Goal: Transaction & Acquisition: Purchase product/service

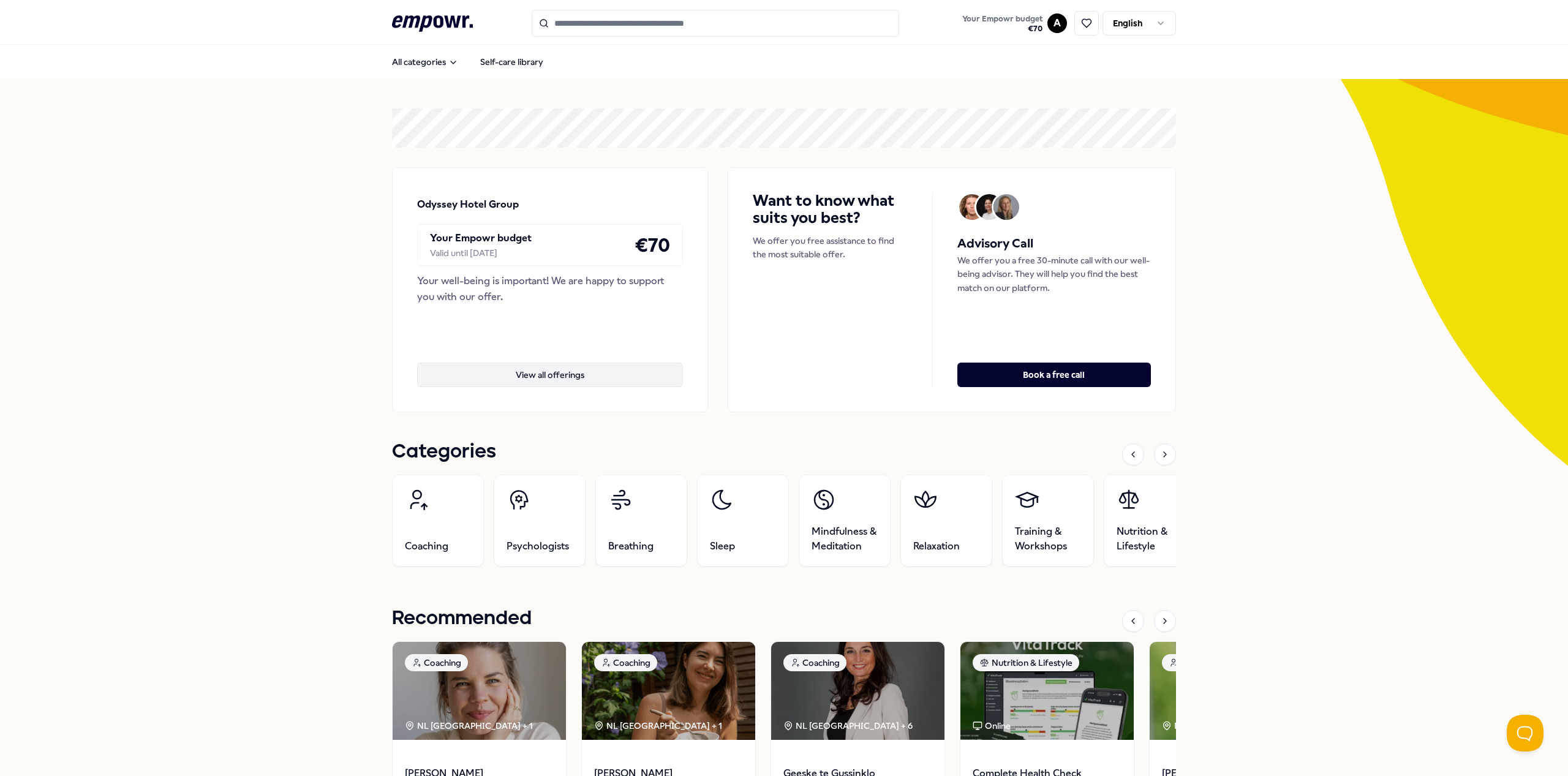
click at [553, 375] on button "View all offerings" at bounding box center [551, 375] width 266 height 25
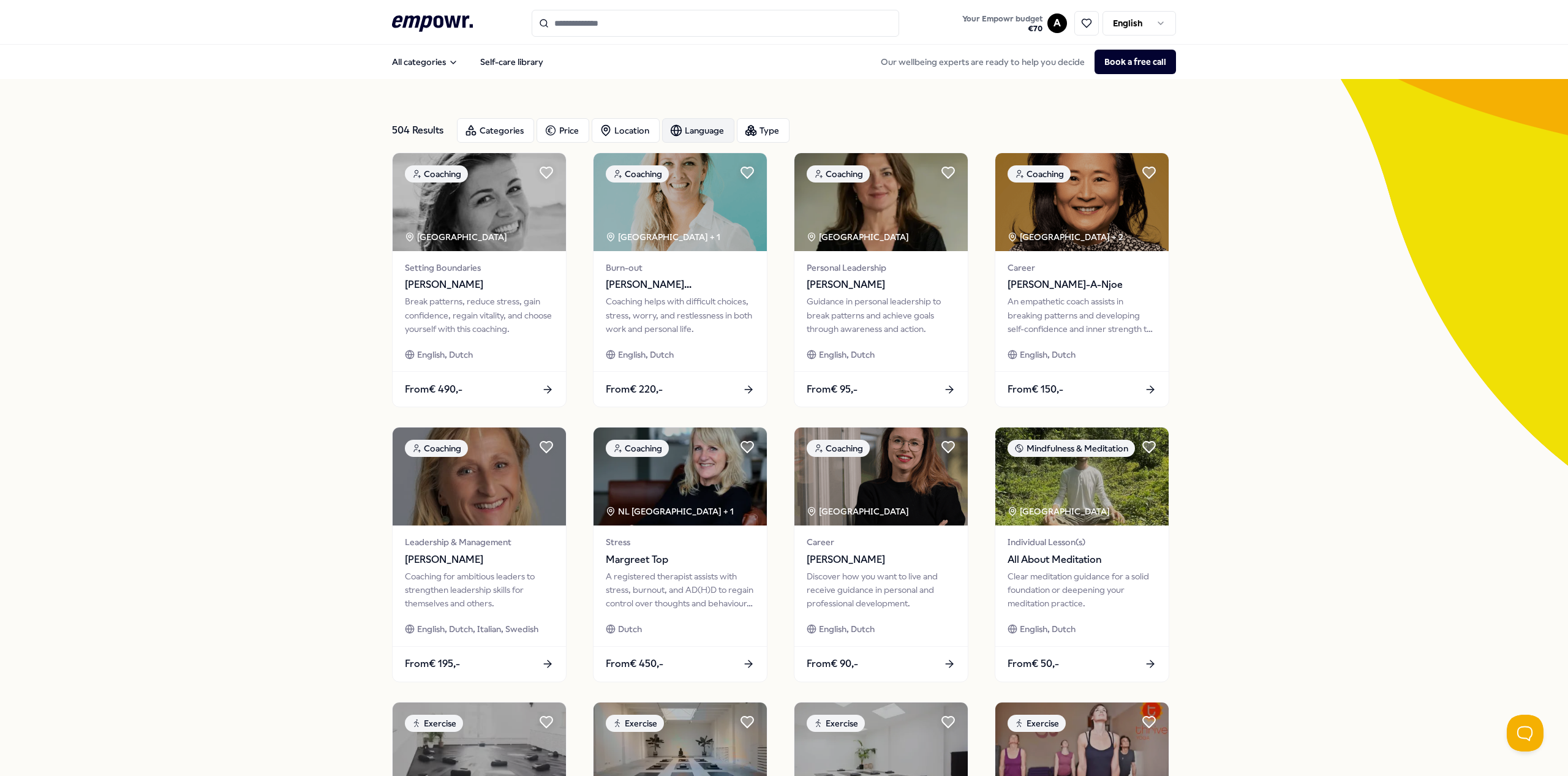
click at [690, 130] on div "Language" at bounding box center [698, 130] width 73 height 25
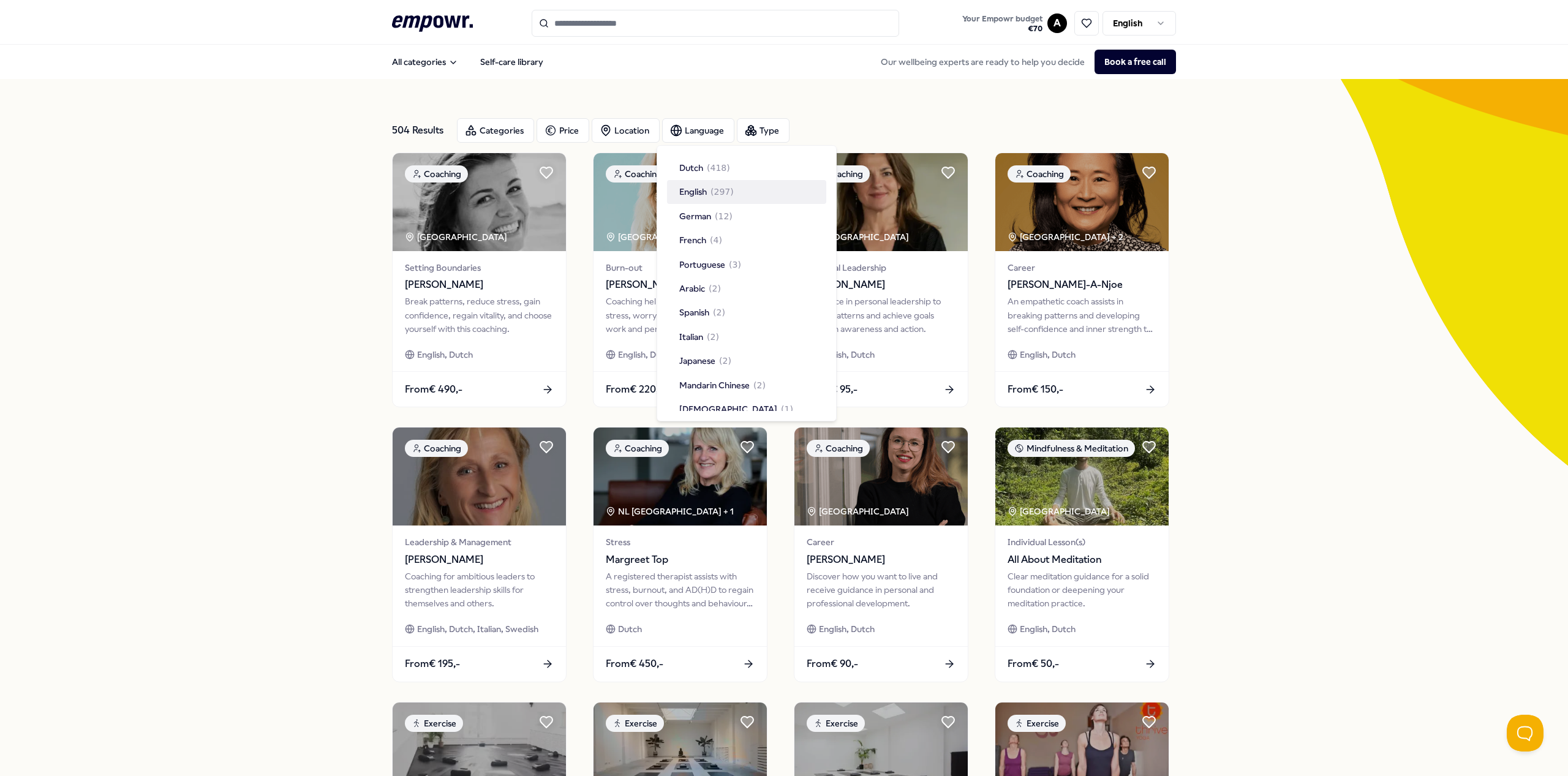
click at [694, 199] on div "English ( 297 )" at bounding box center [747, 191] width 159 height 24
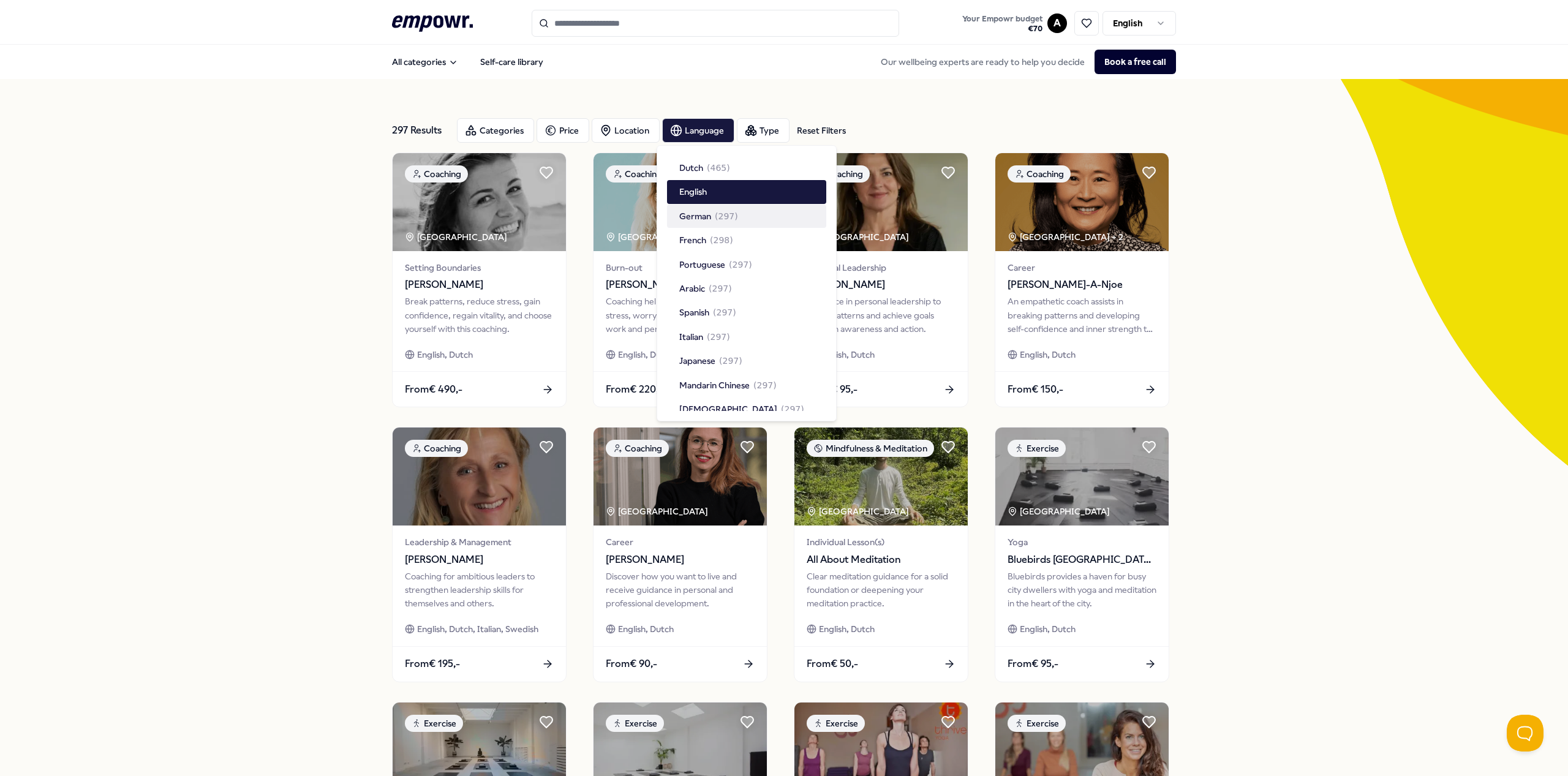
click at [312, 355] on div "297 Results Reset Filters Categories Price Location Language Type Reset Filters…" at bounding box center [784, 557] width 1568 height 956
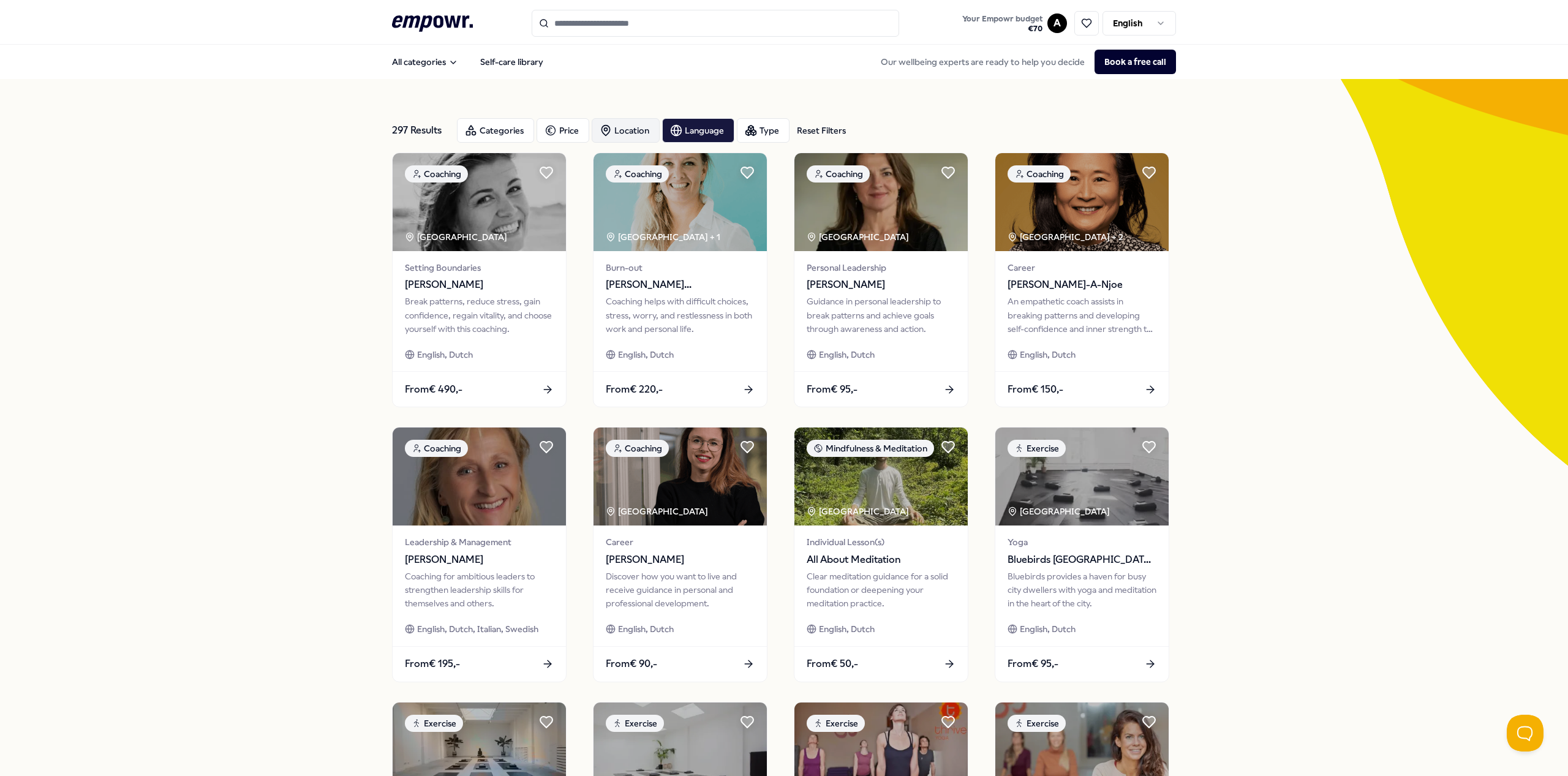
click at [623, 129] on div "Location" at bounding box center [626, 130] width 68 height 25
click at [744, 191] on div "On location ( 221 )" at bounding box center [676, 191] width 150 height 13
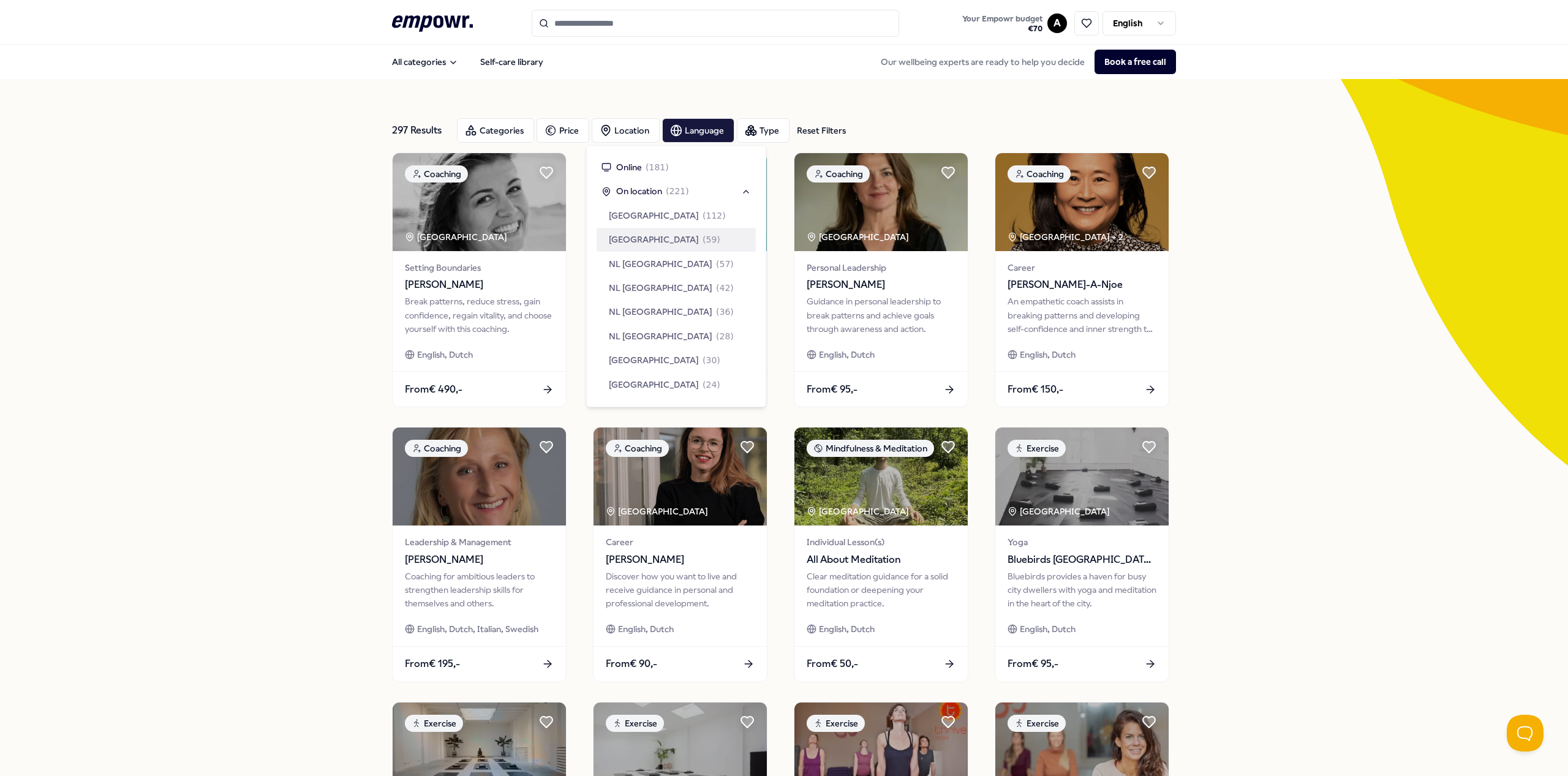
click at [678, 232] on div "[GEOGRAPHIC_DATA] ( 59 )" at bounding box center [676, 239] width 159 height 24
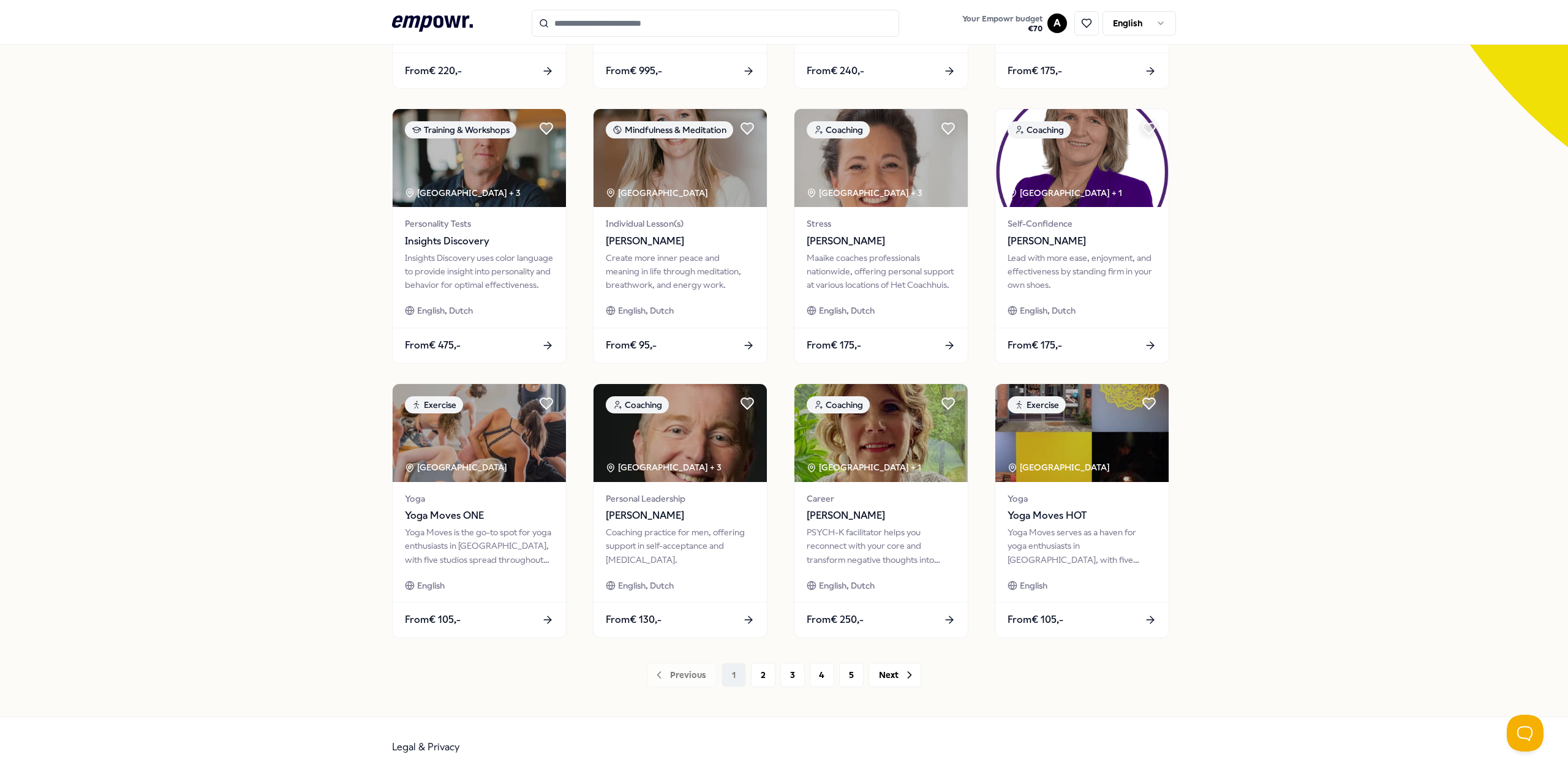
scroll to position [320, 0]
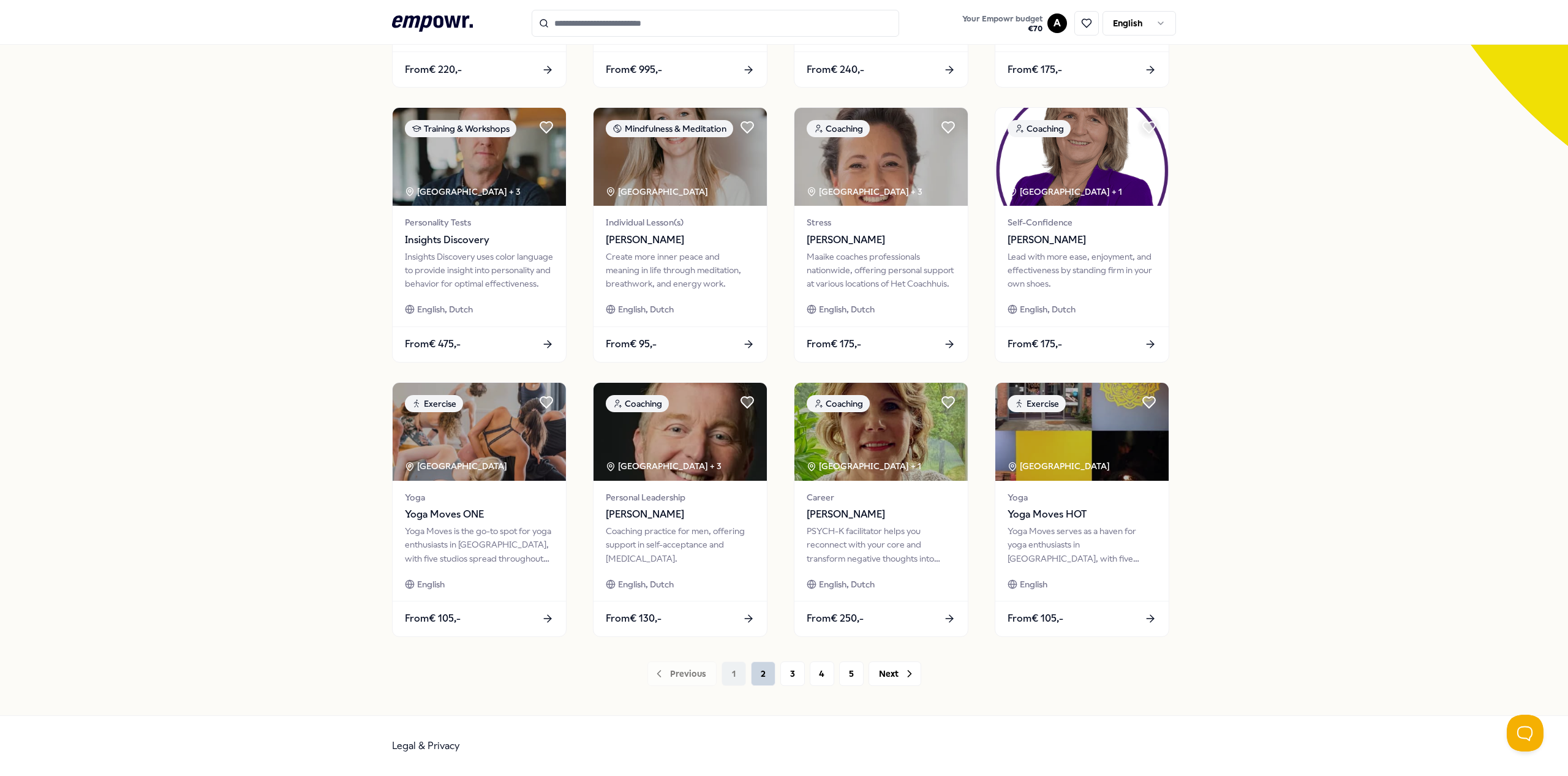
click at [758, 681] on button "2" at bounding box center [764, 674] width 25 height 25
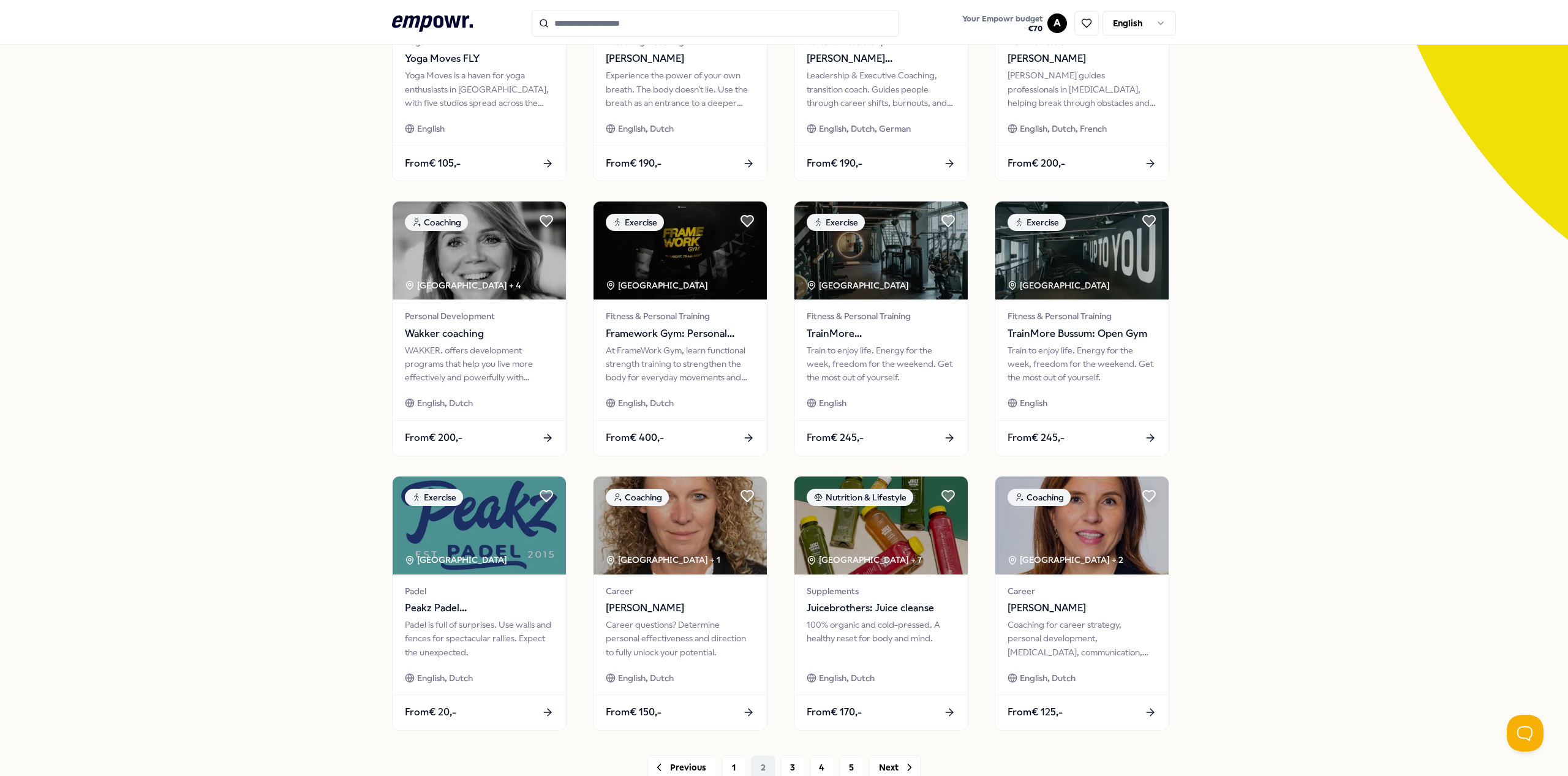
scroll to position [197, 0]
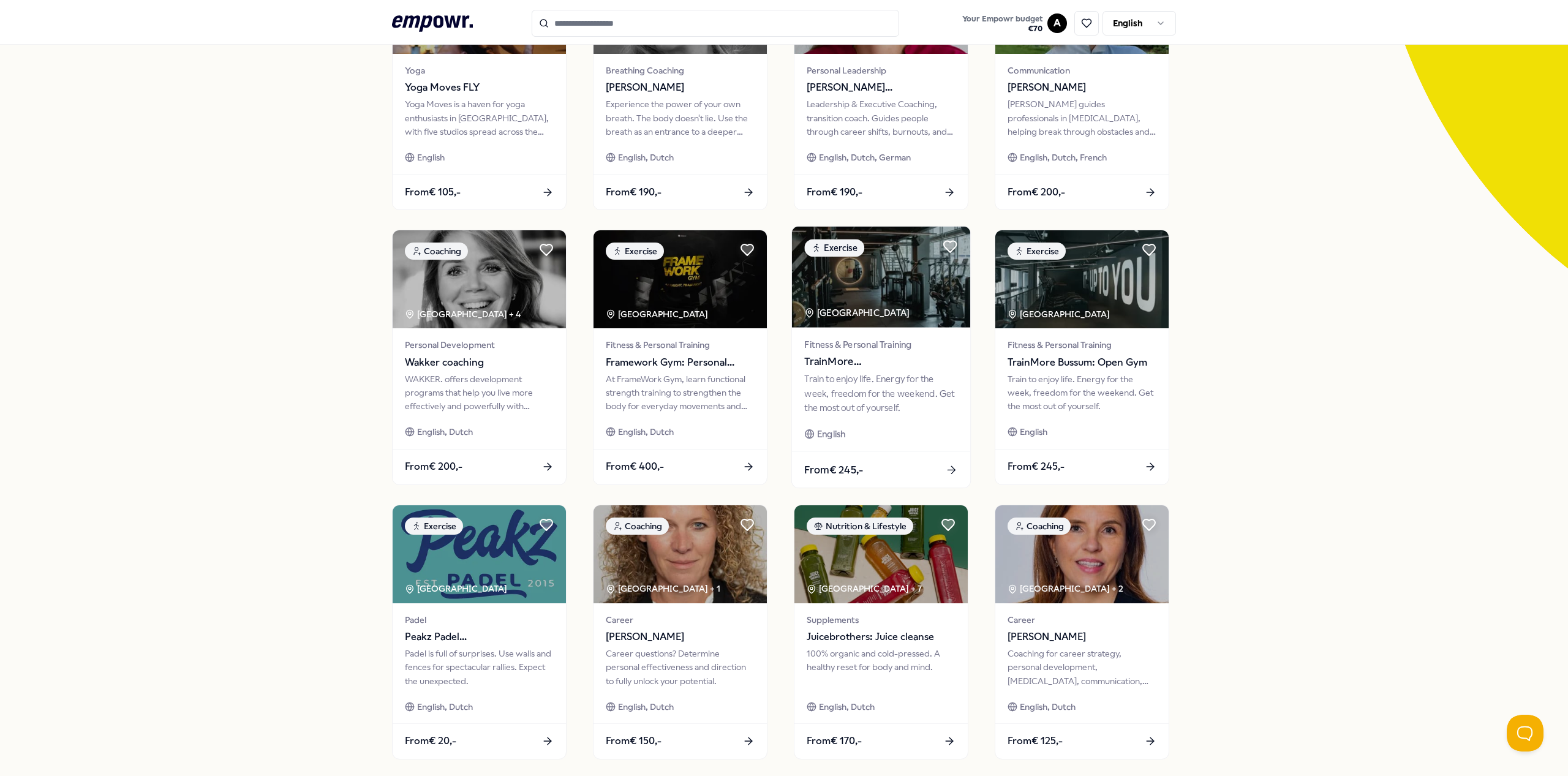
click at [893, 466] on div "From € 245,-" at bounding box center [881, 471] width 178 height 36
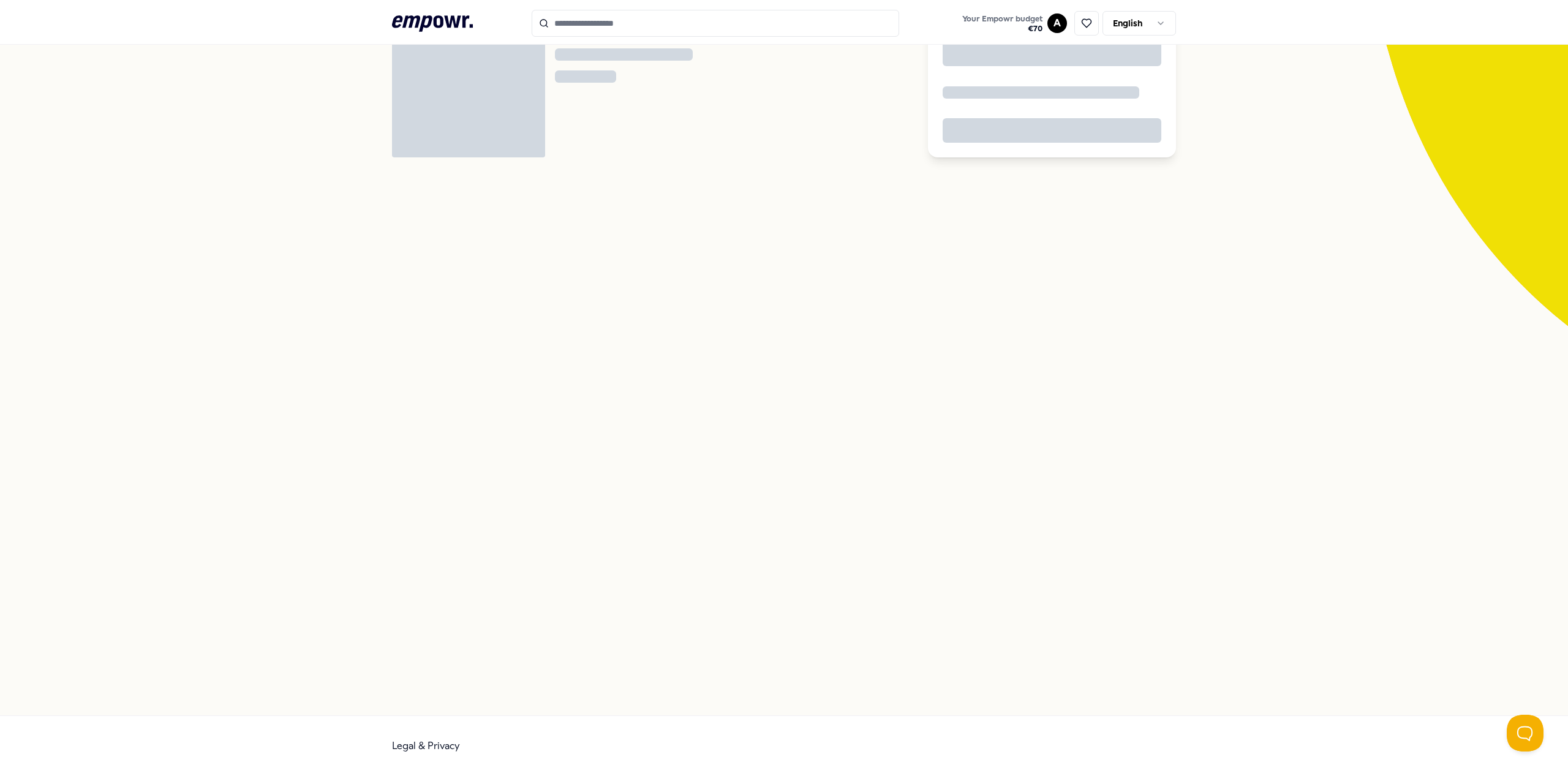
scroll to position [79, 0]
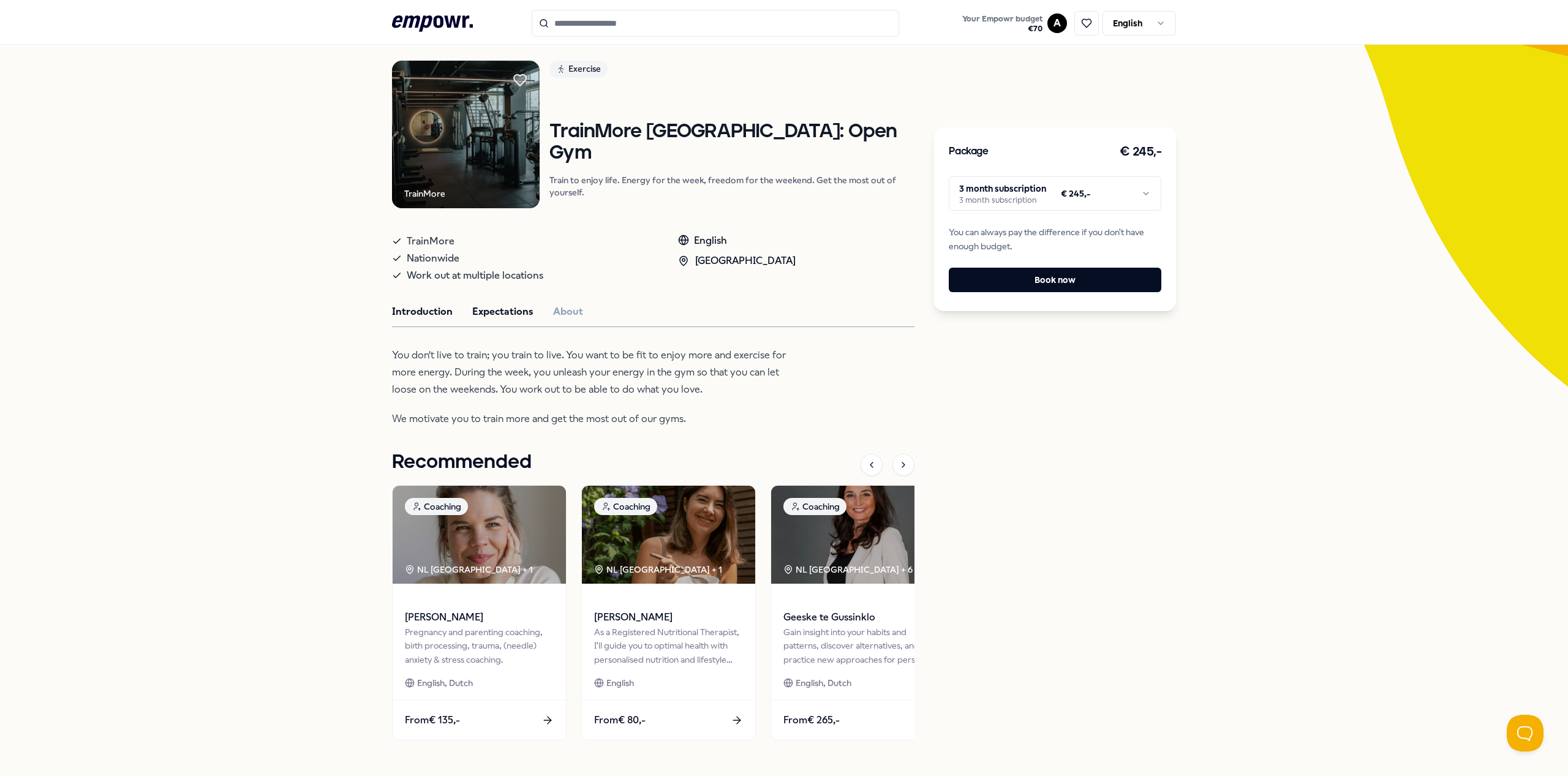
click at [515, 318] on button "Expectations" at bounding box center [503, 311] width 61 height 16
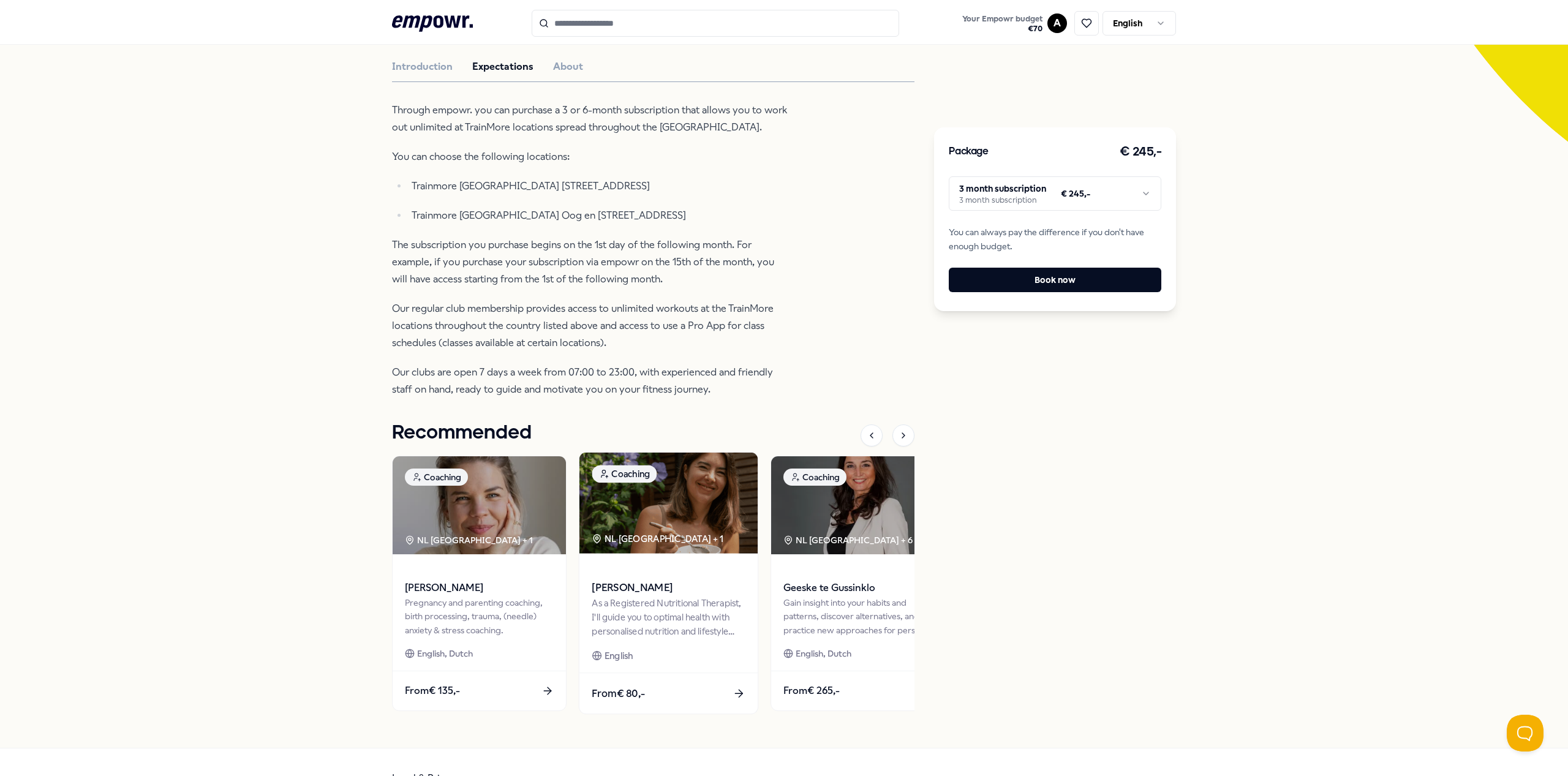
scroll to position [361, 0]
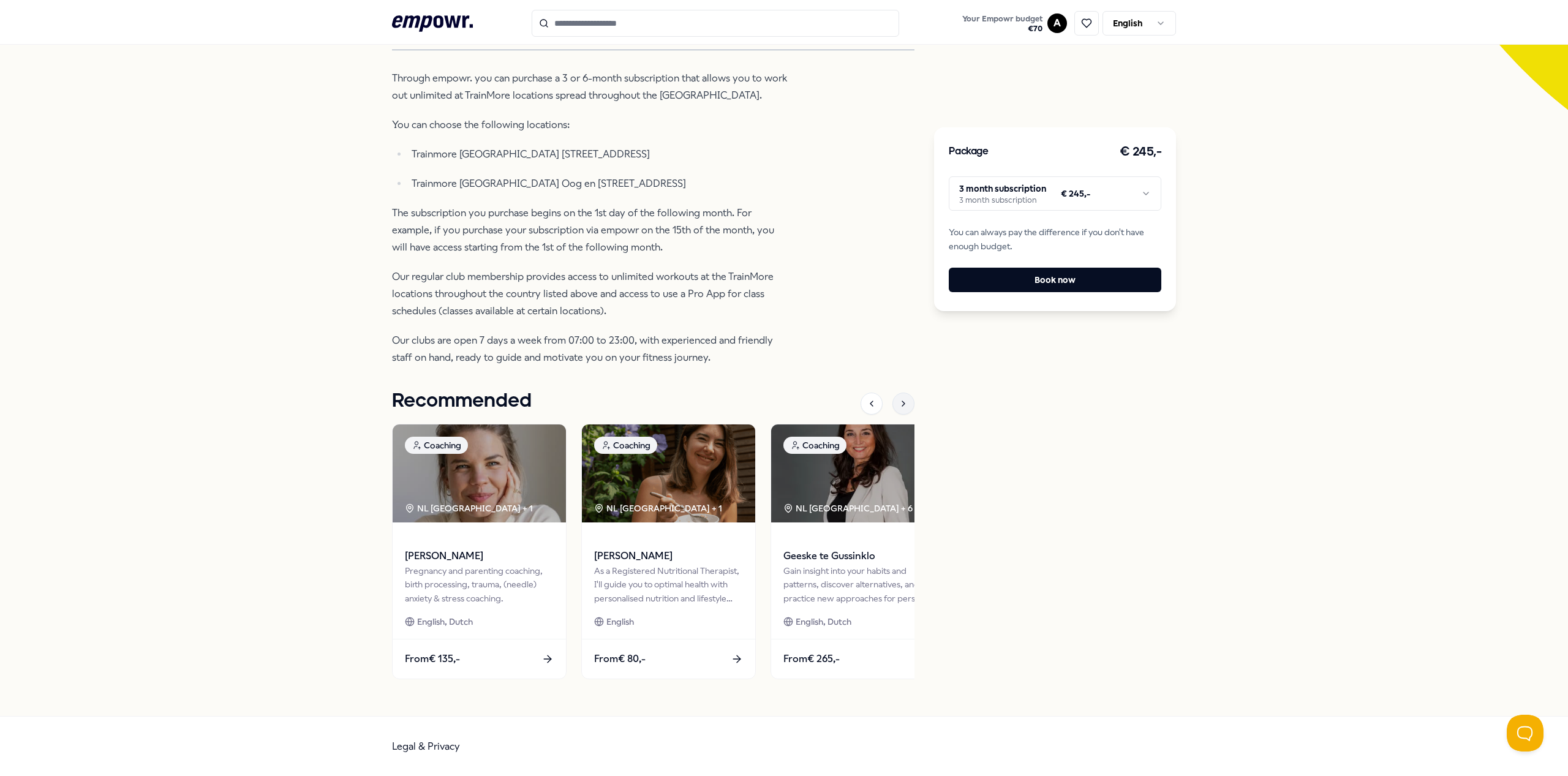
click at [901, 403] on icon at bounding box center [903, 404] width 9 height 9
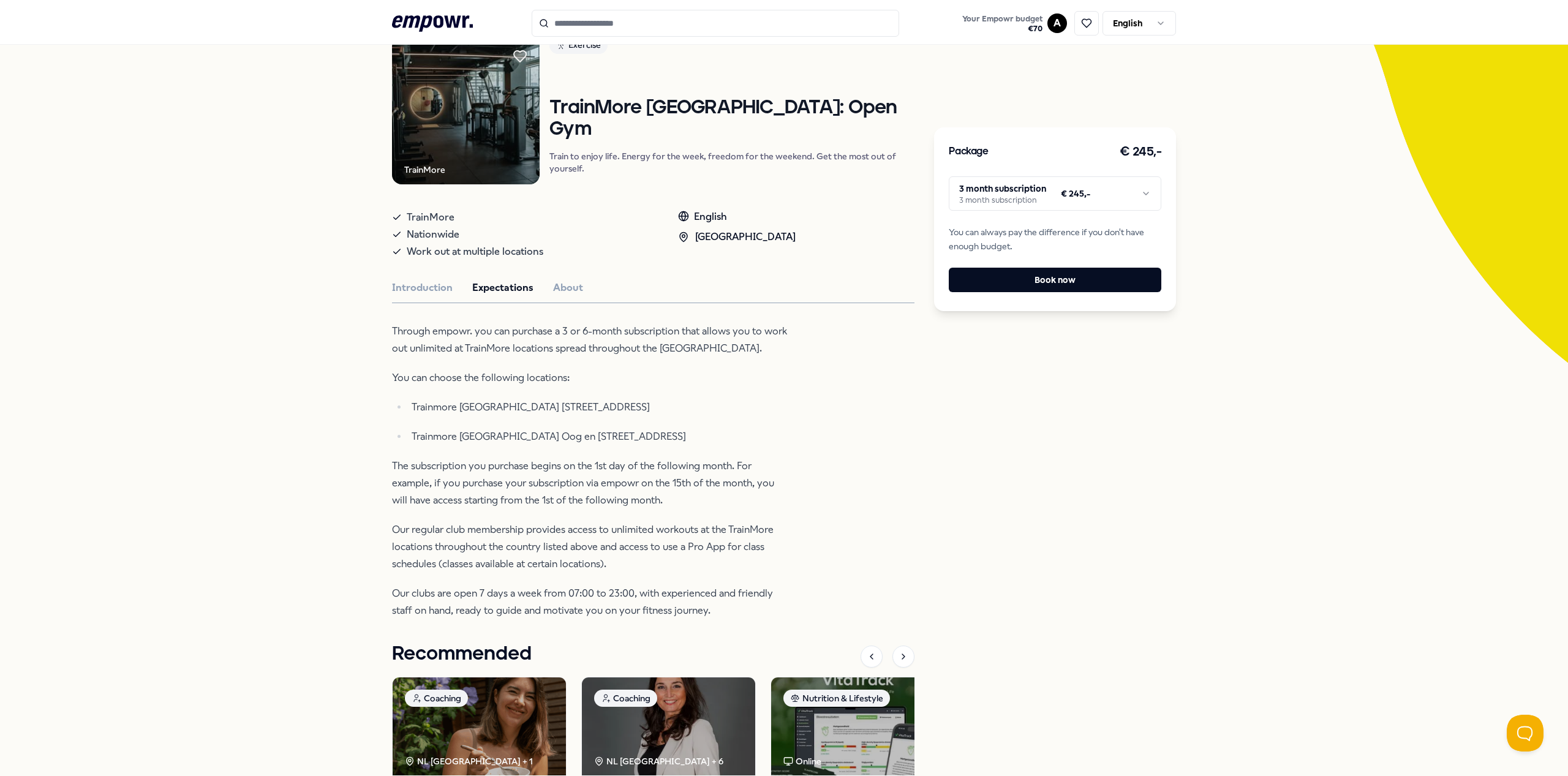
scroll to position [0, 0]
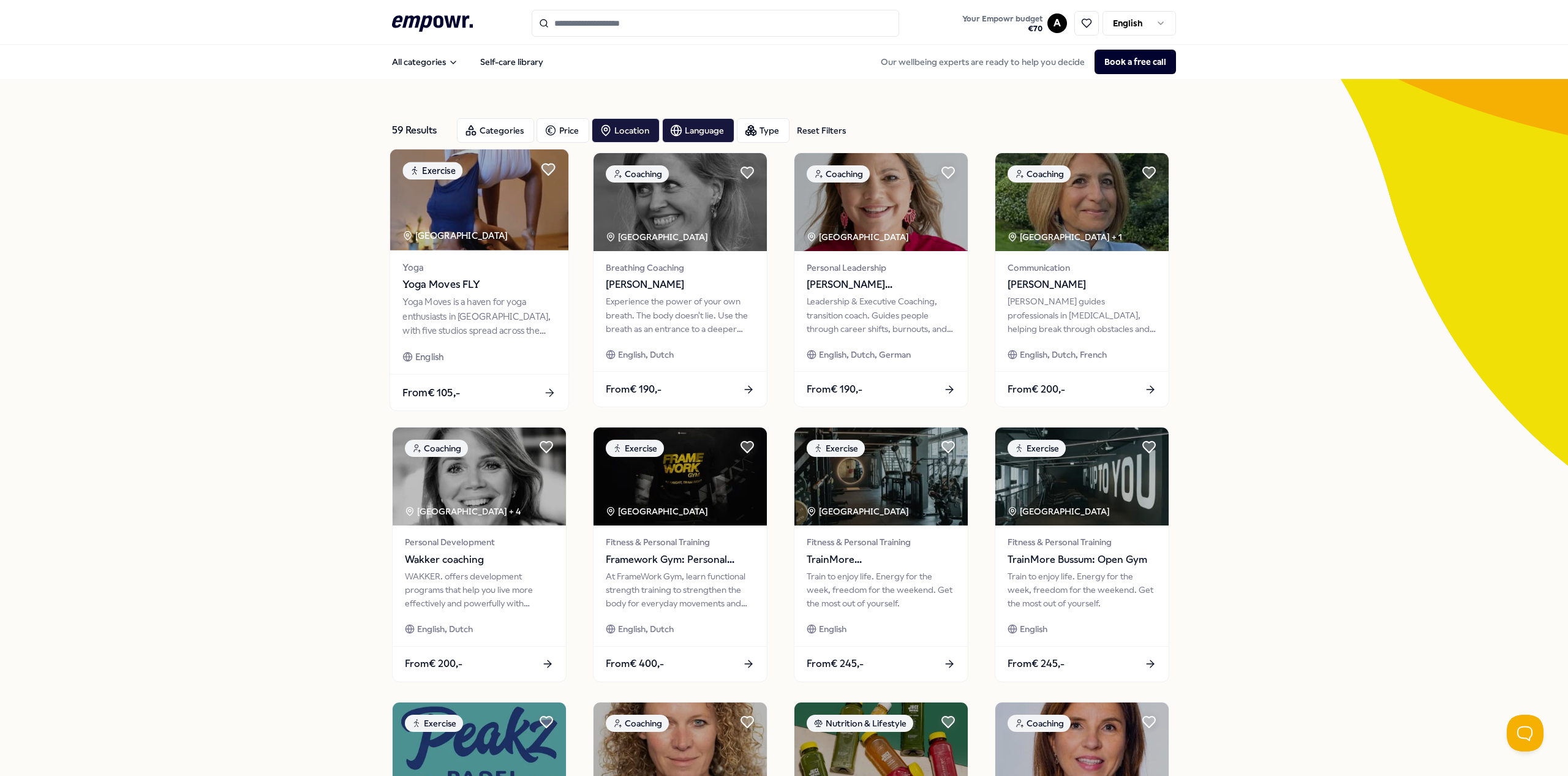
click at [426, 289] on span "Yoga Moves FLY" at bounding box center [479, 285] width 153 height 16
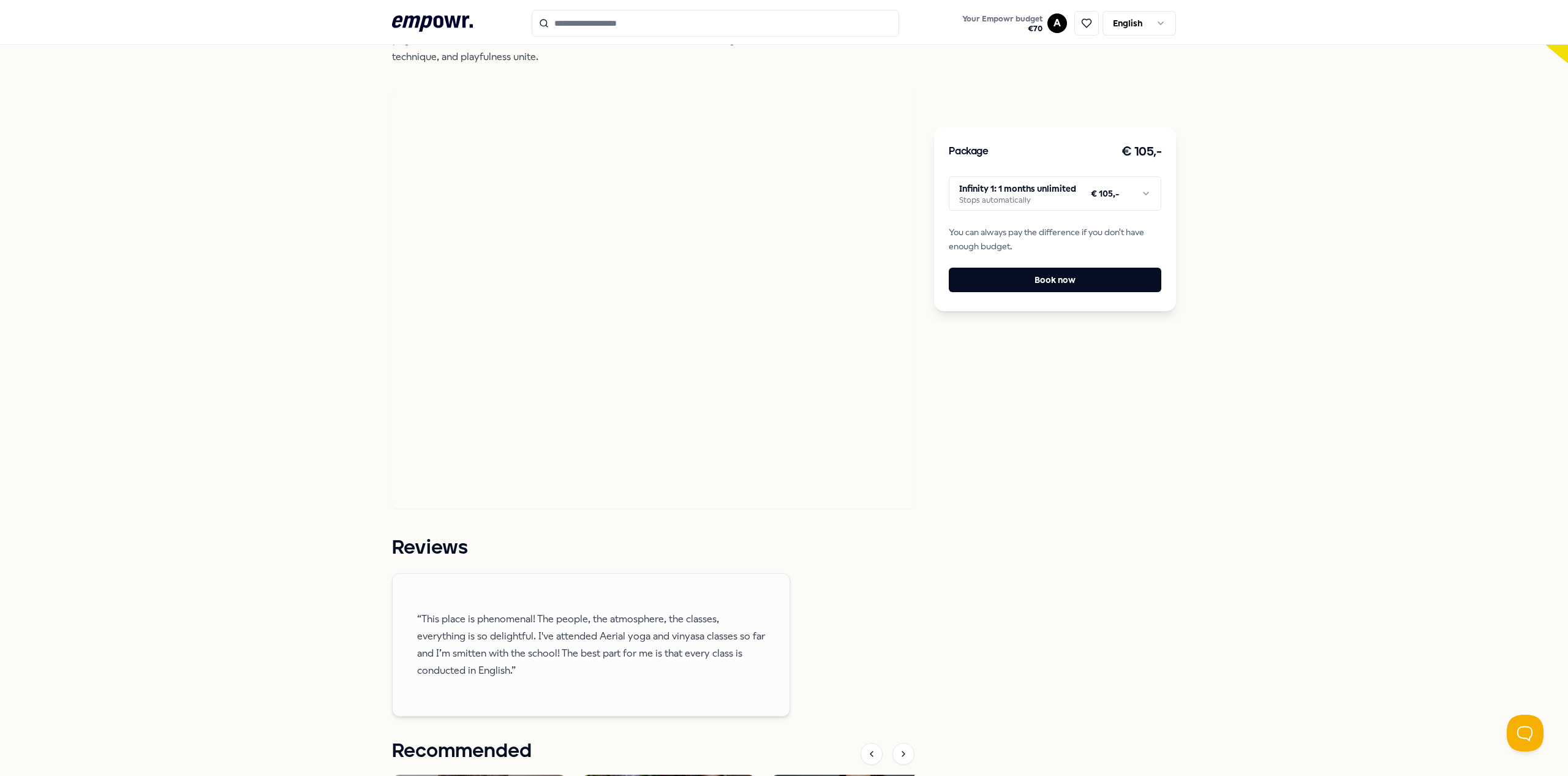
scroll to position [400, 0]
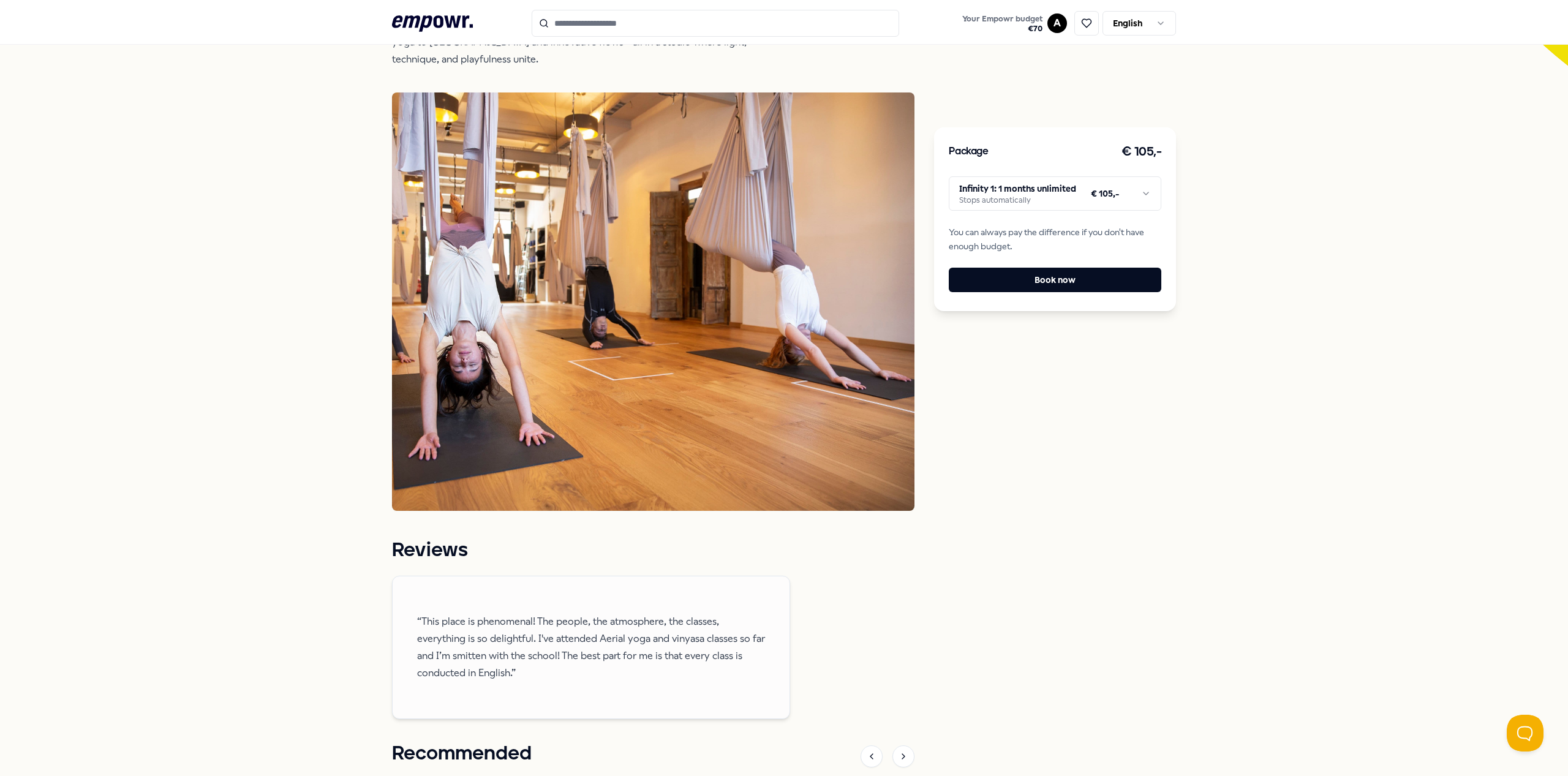
click at [1130, 193] on html ".empowr-logo_svg__cls-1{fill:#03032f} Your Empowr budget € 70 A English All cat…" at bounding box center [784, 388] width 1568 height 776
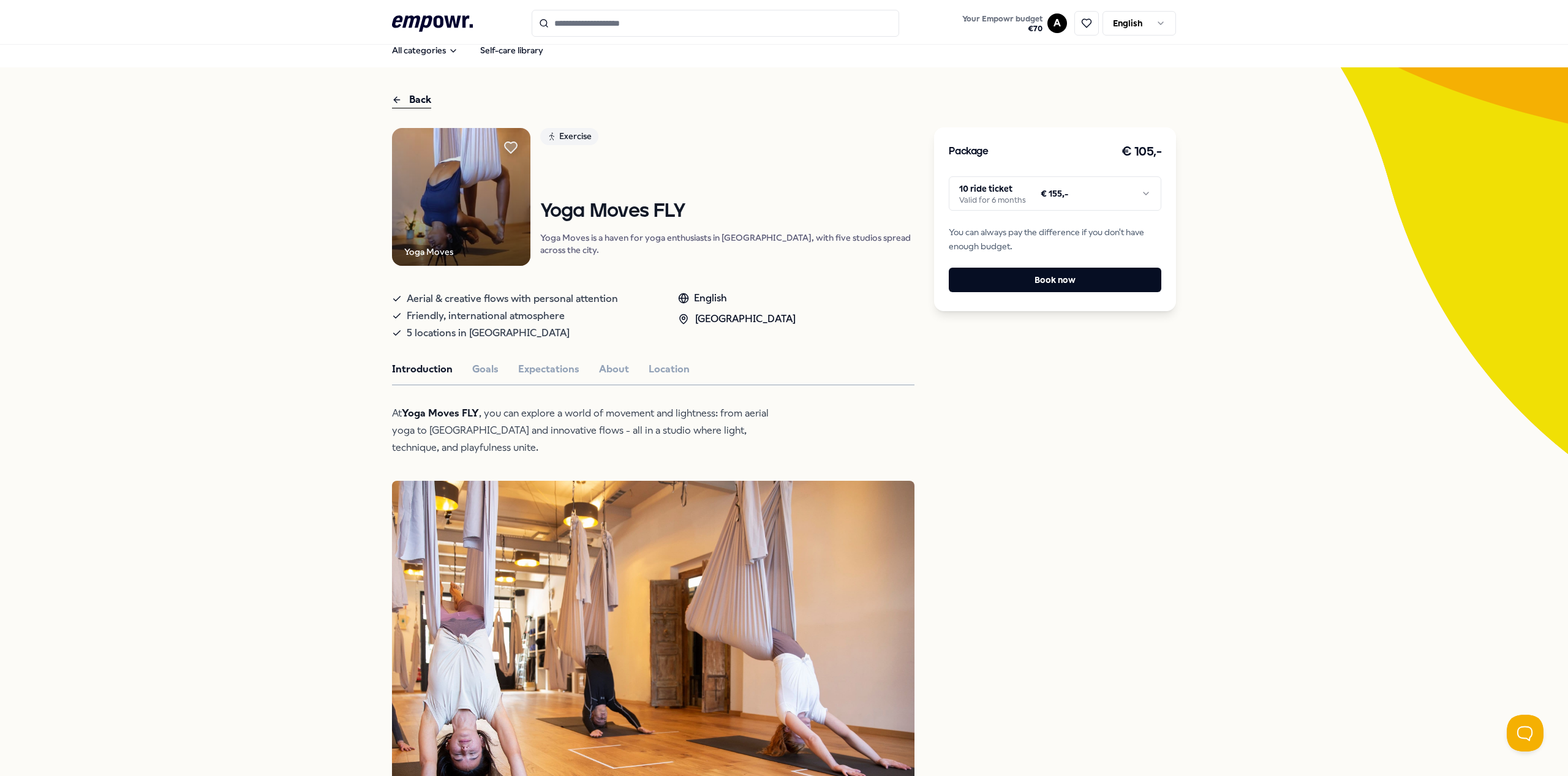
scroll to position [0, 0]
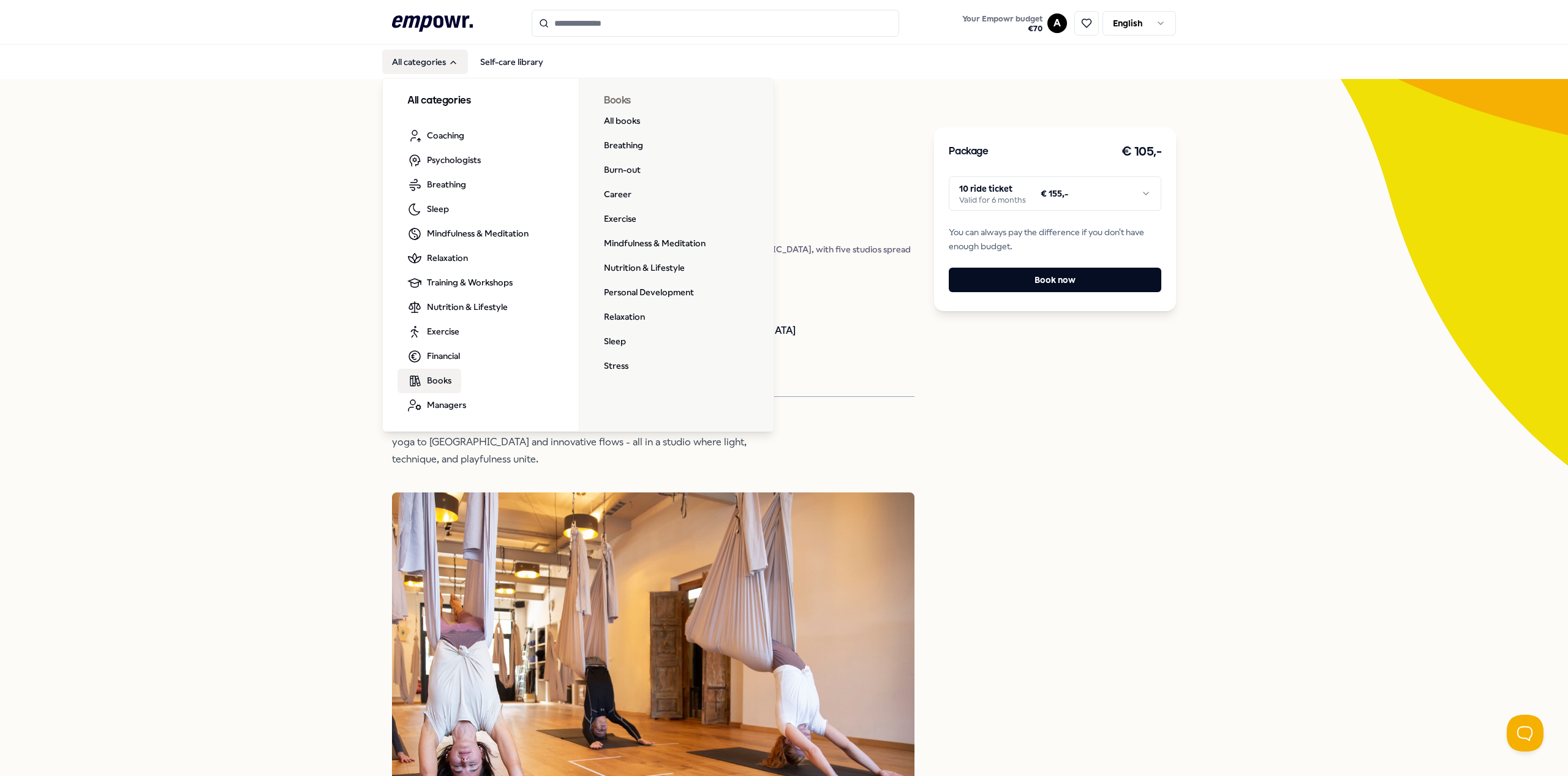
click at [440, 382] on span "Books" at bounding box center [439, 380] width 25 height 13
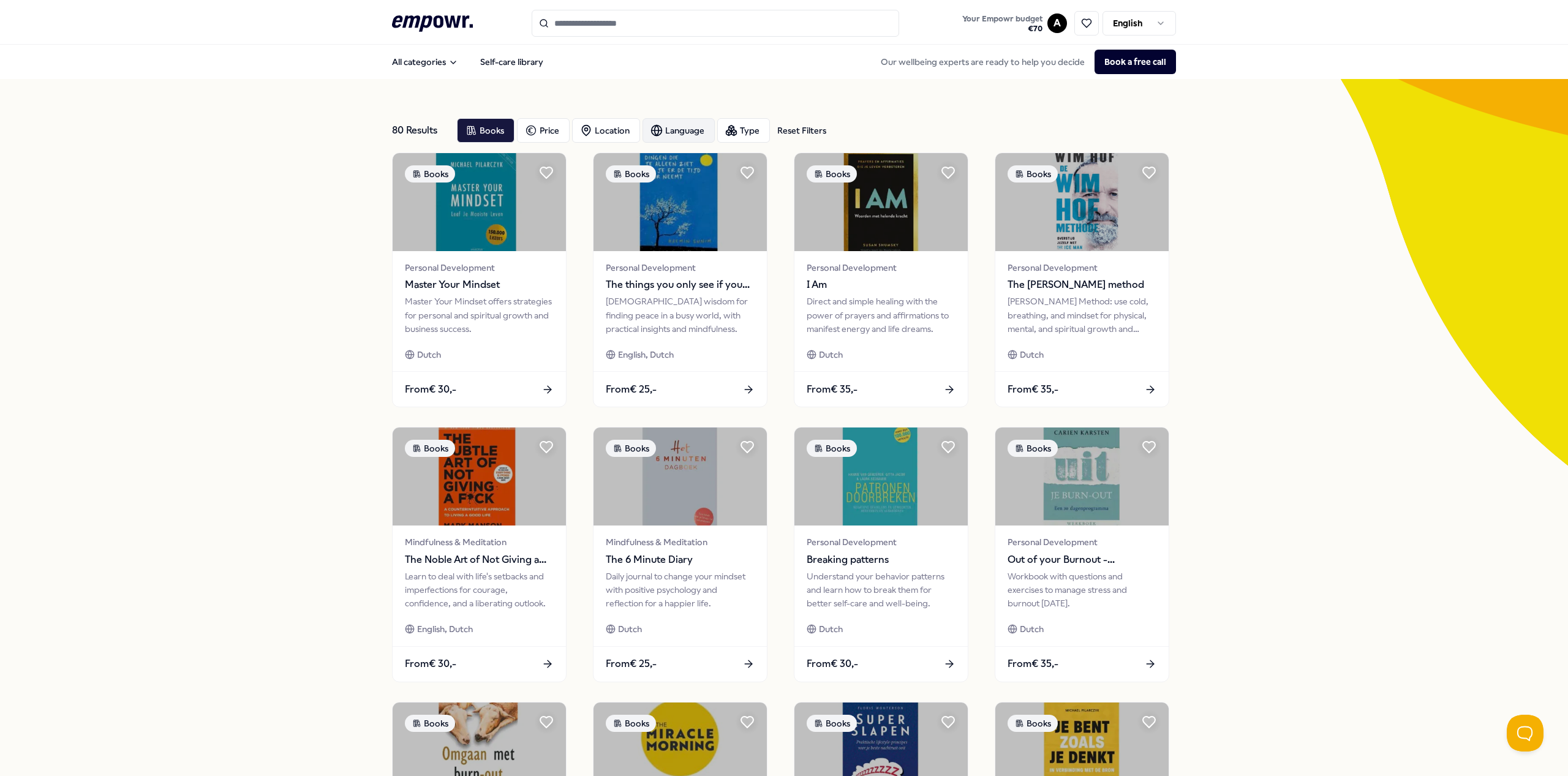
click at [644, 126] on div "Language" at bounding box center [679, 130] width 73 height 25
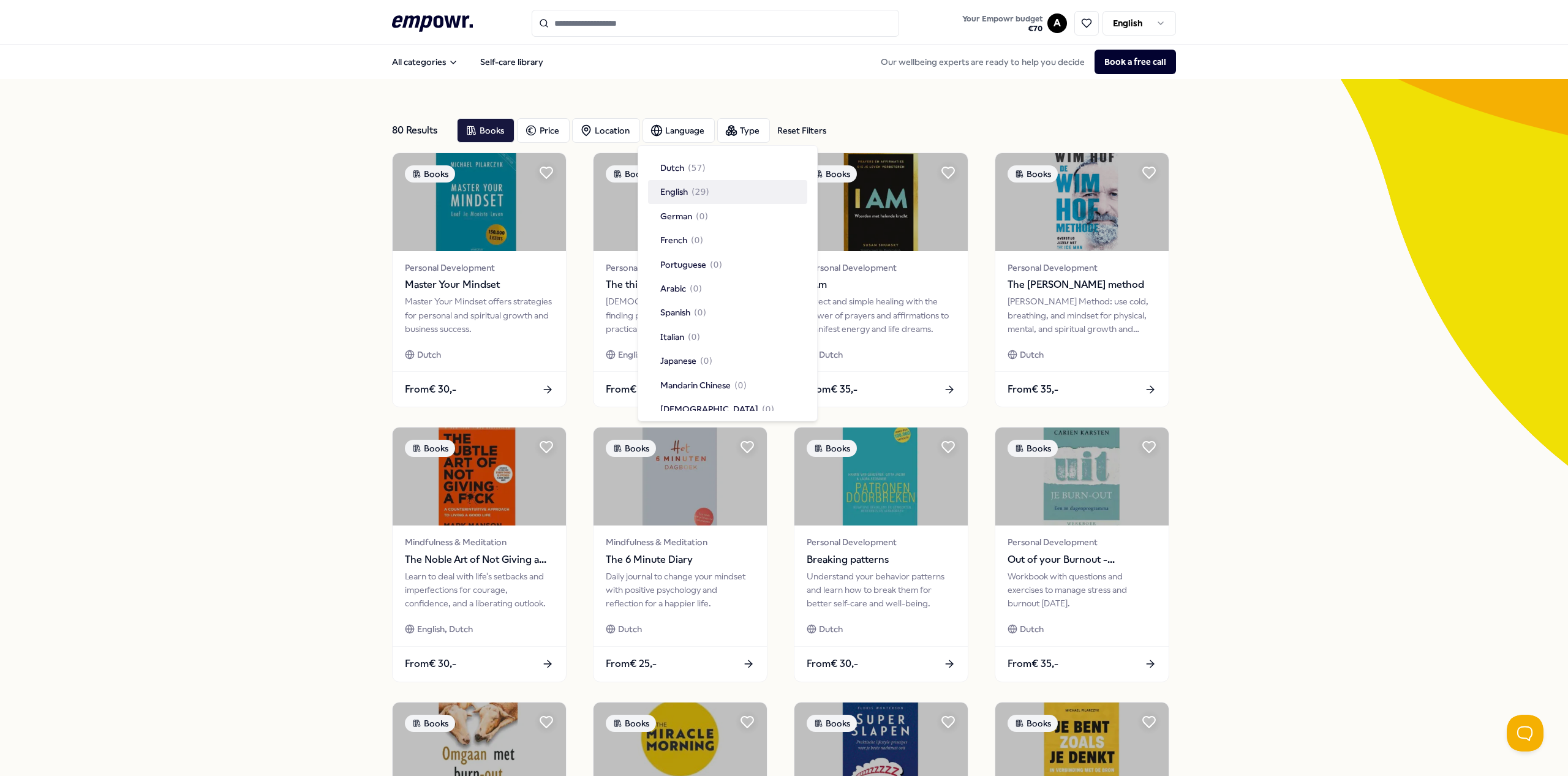
click at [701, 195] on span "( 29 )" at bounding box center [701, 191] width 18 height 13
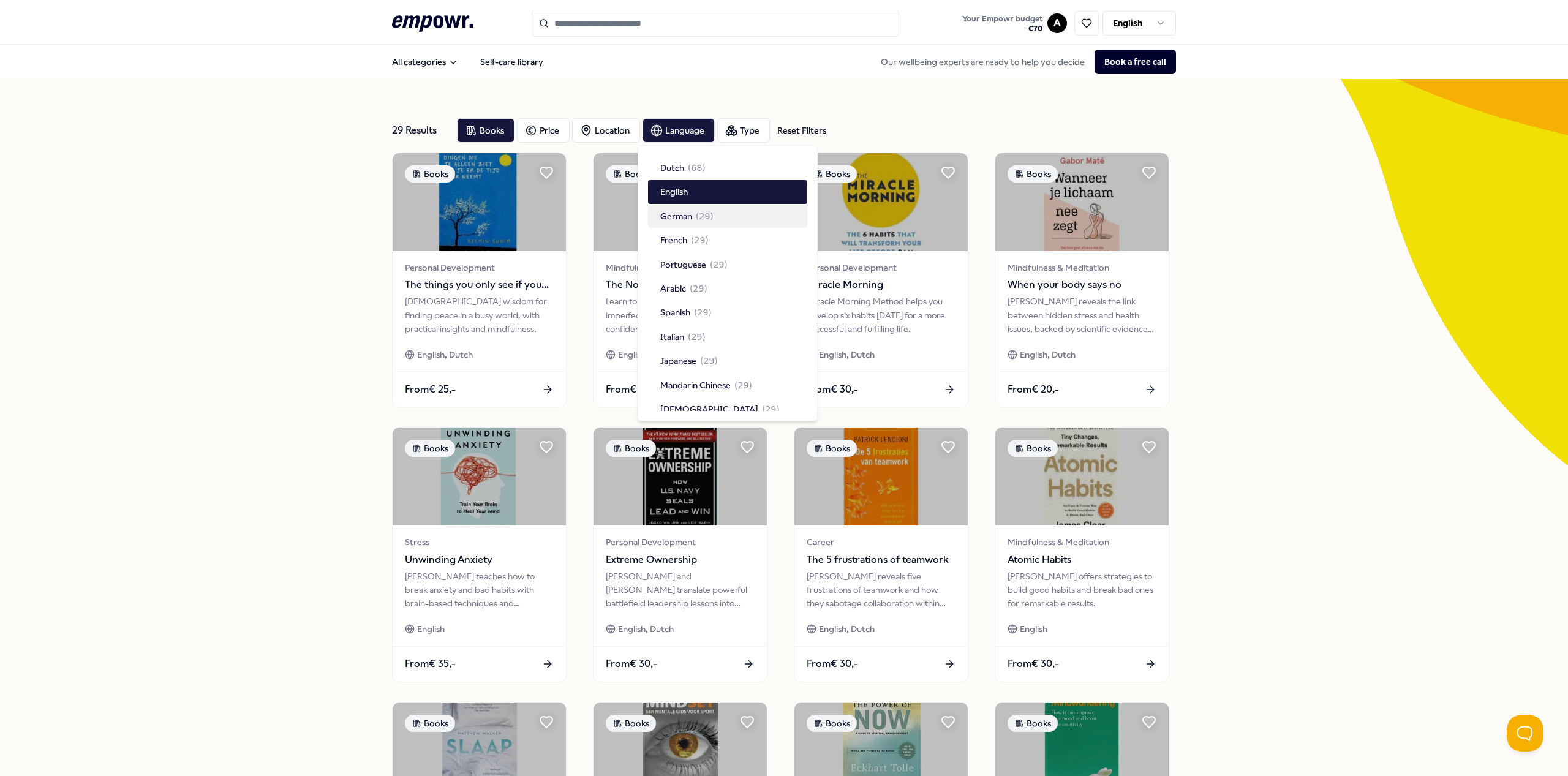
click at [1276, 393] on div "29 Results Reset Filters Books Price Location Language Type Reset Filters Books…" at bounding box center [784, 557] width 1568 height 956
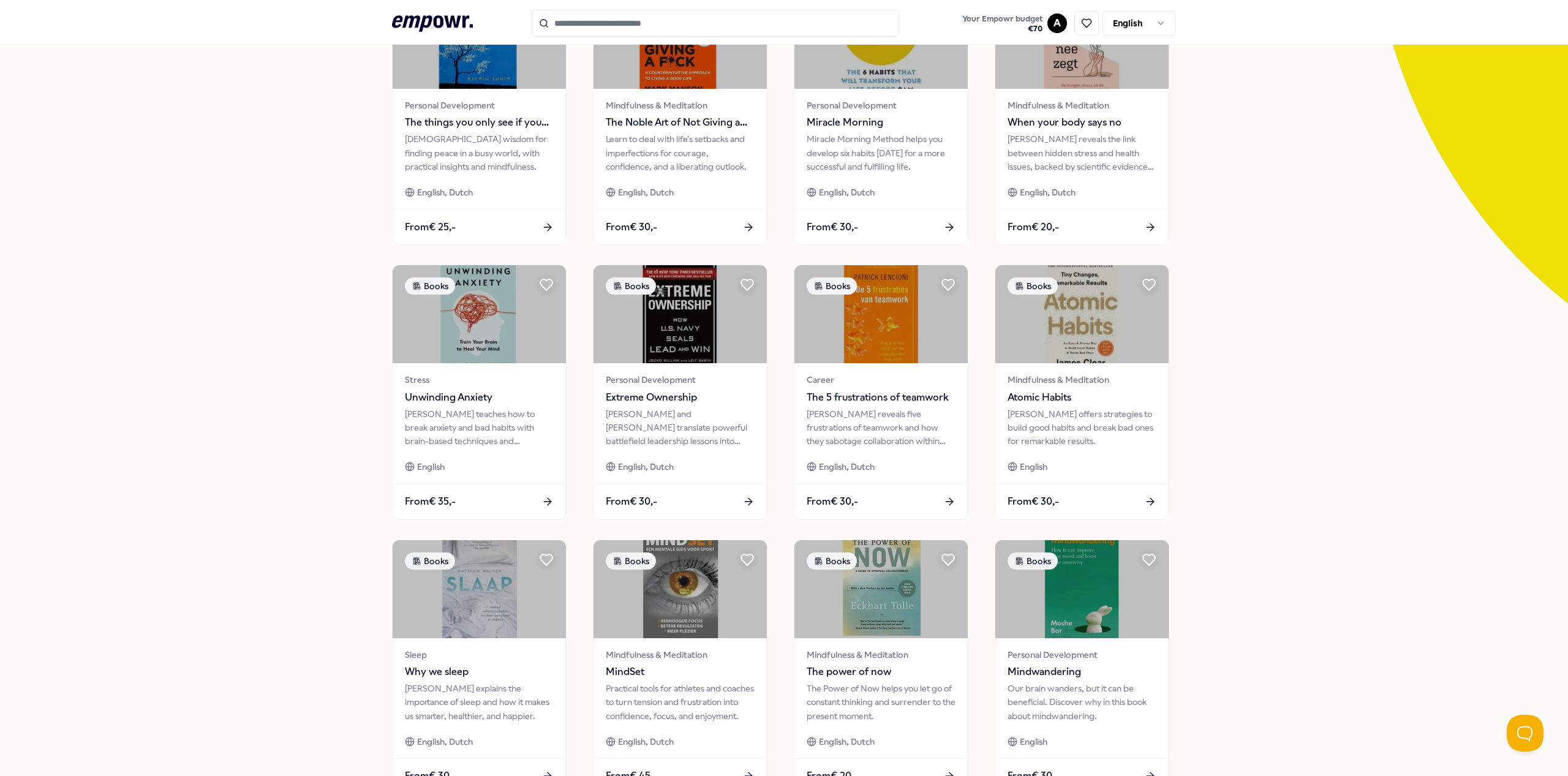
scroll to position [184, 0]
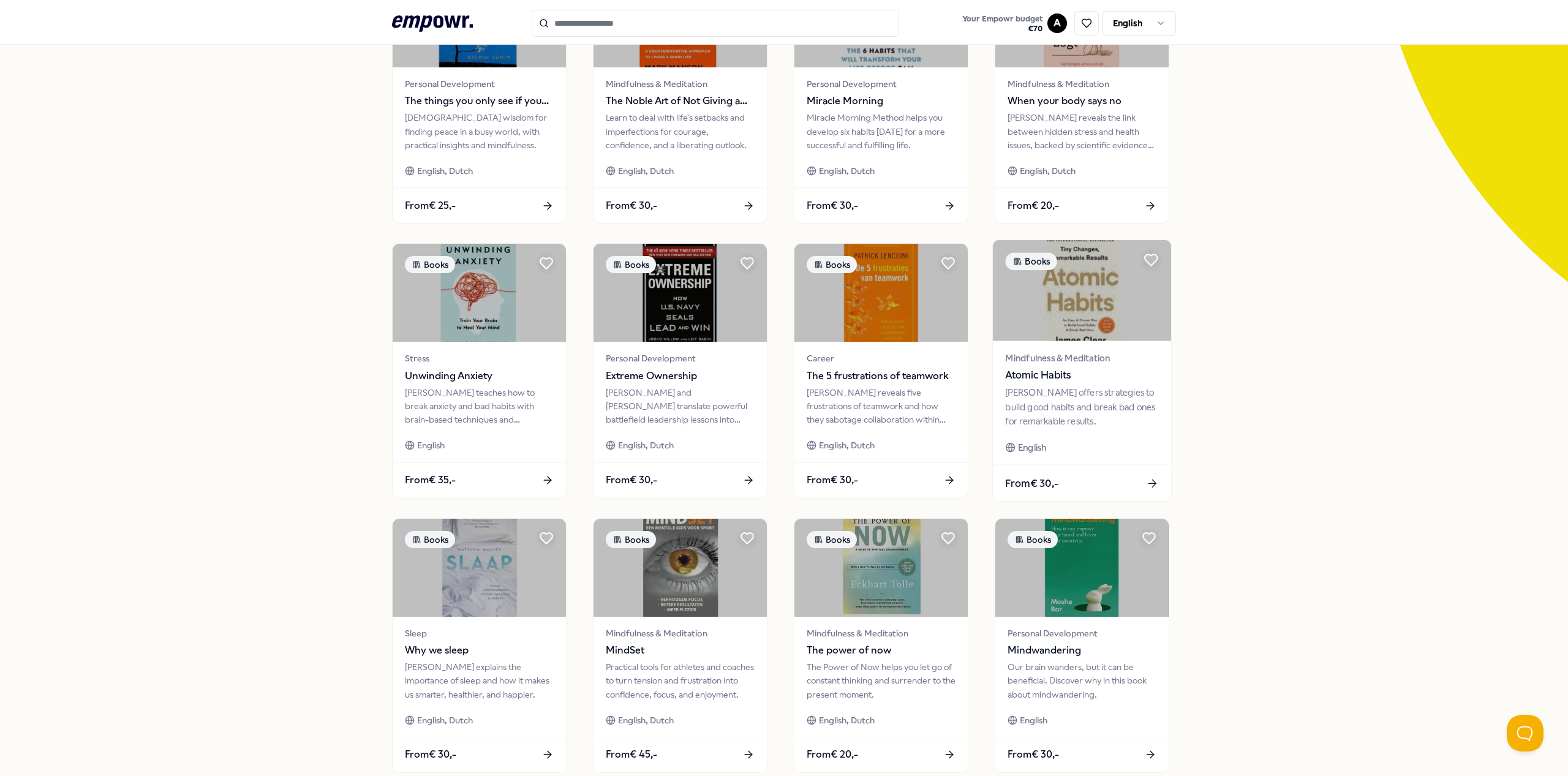
click at [1124, 480] on div "From € 30,-" at bounding box center [1081, 484] width 178 height 36
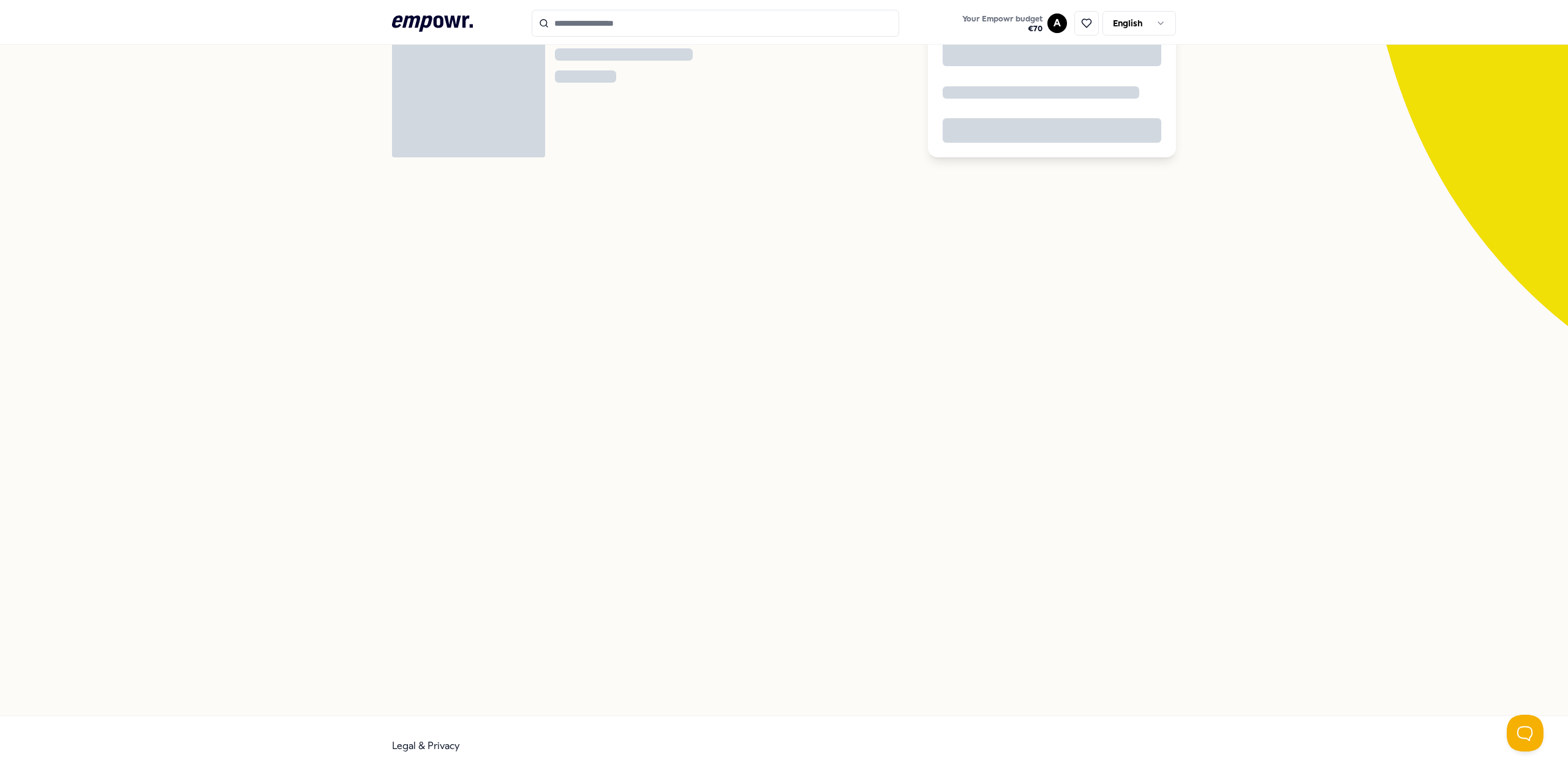
scroll to position [79, 0]
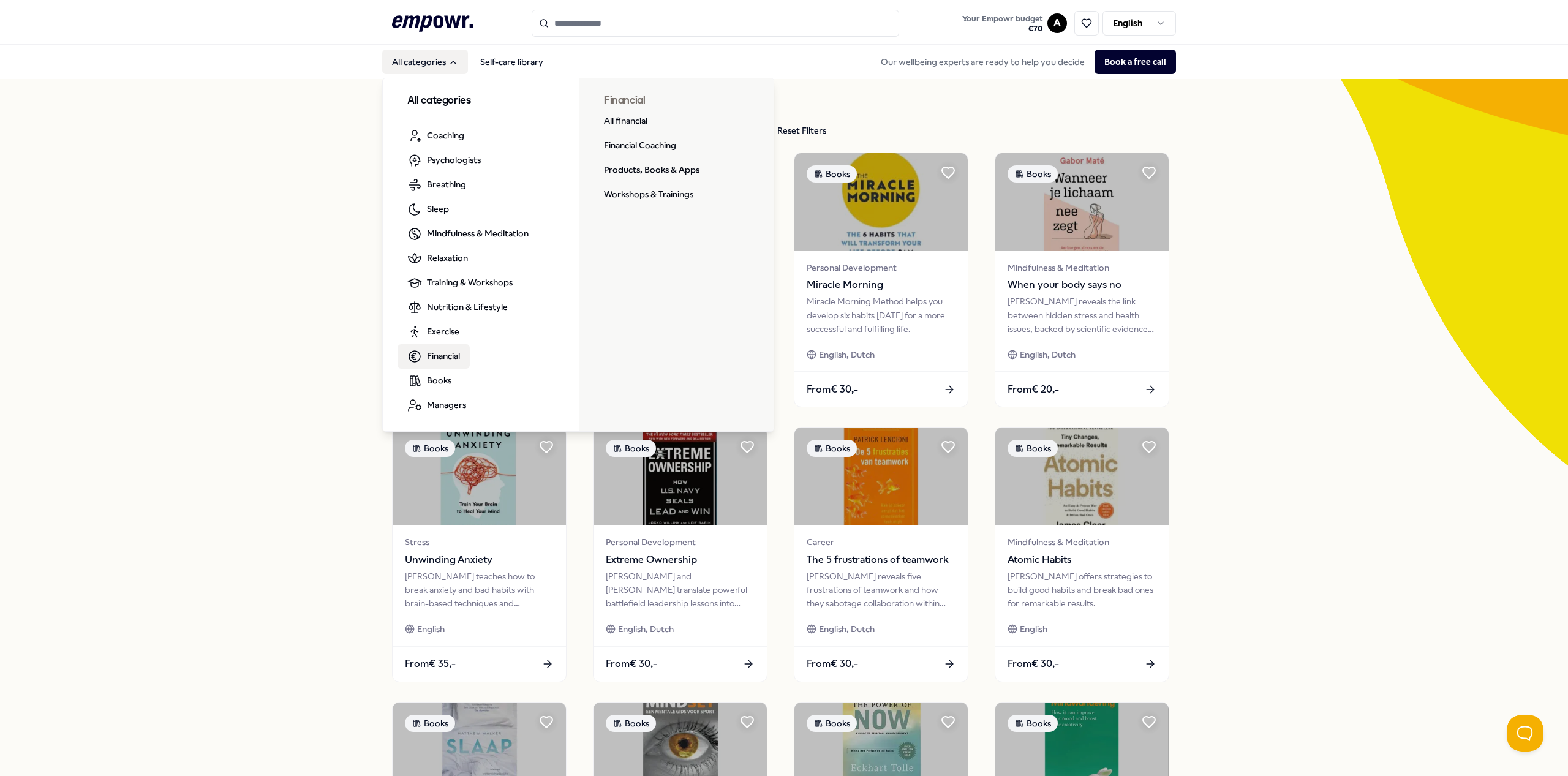
click at [438, 355] on span "Financial" at bounding box center [443, 355] width 33 height 13
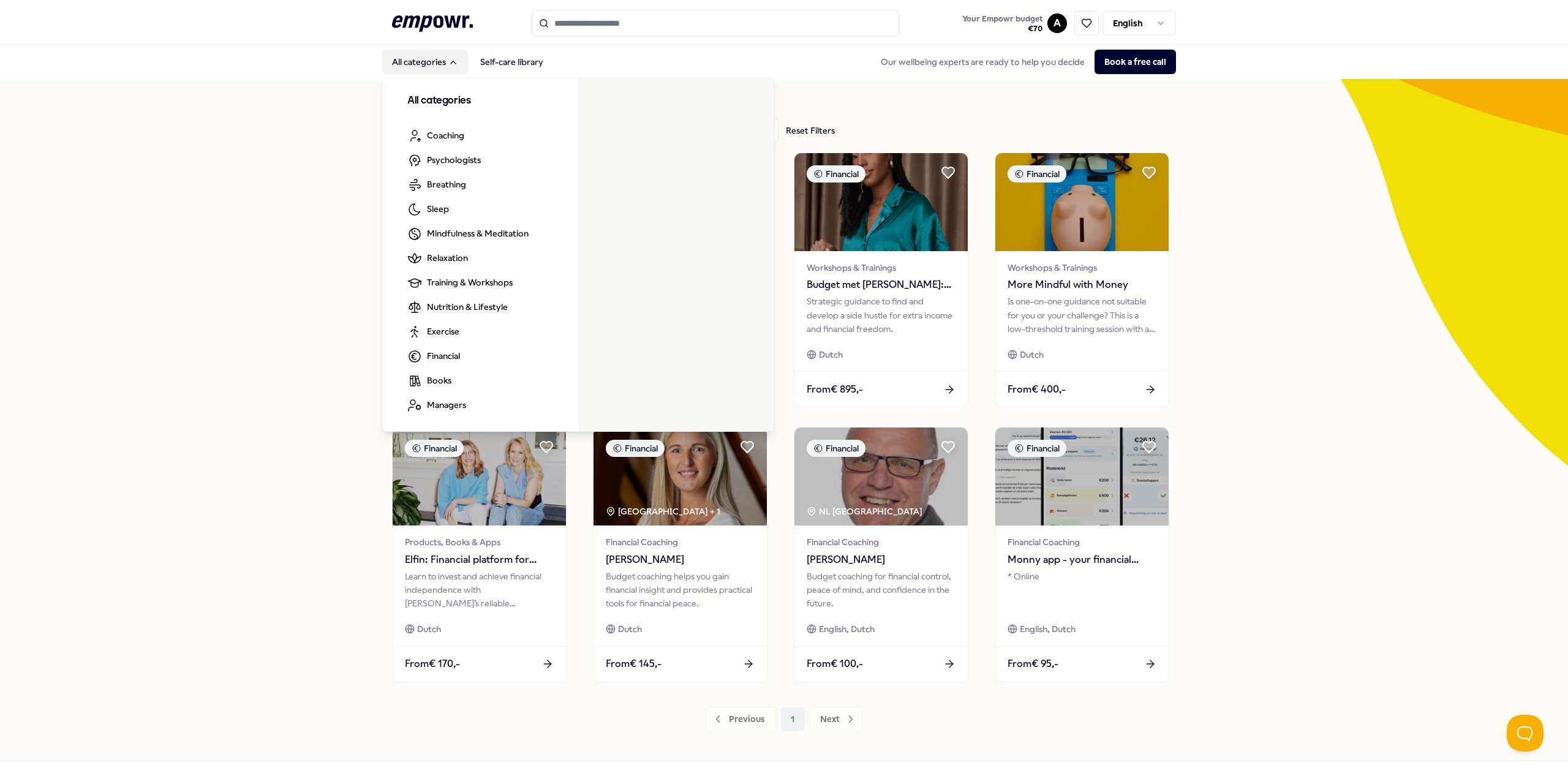
click at [433, 66] on button "All categories" at bounding box center [424, 62] width 86 height 25
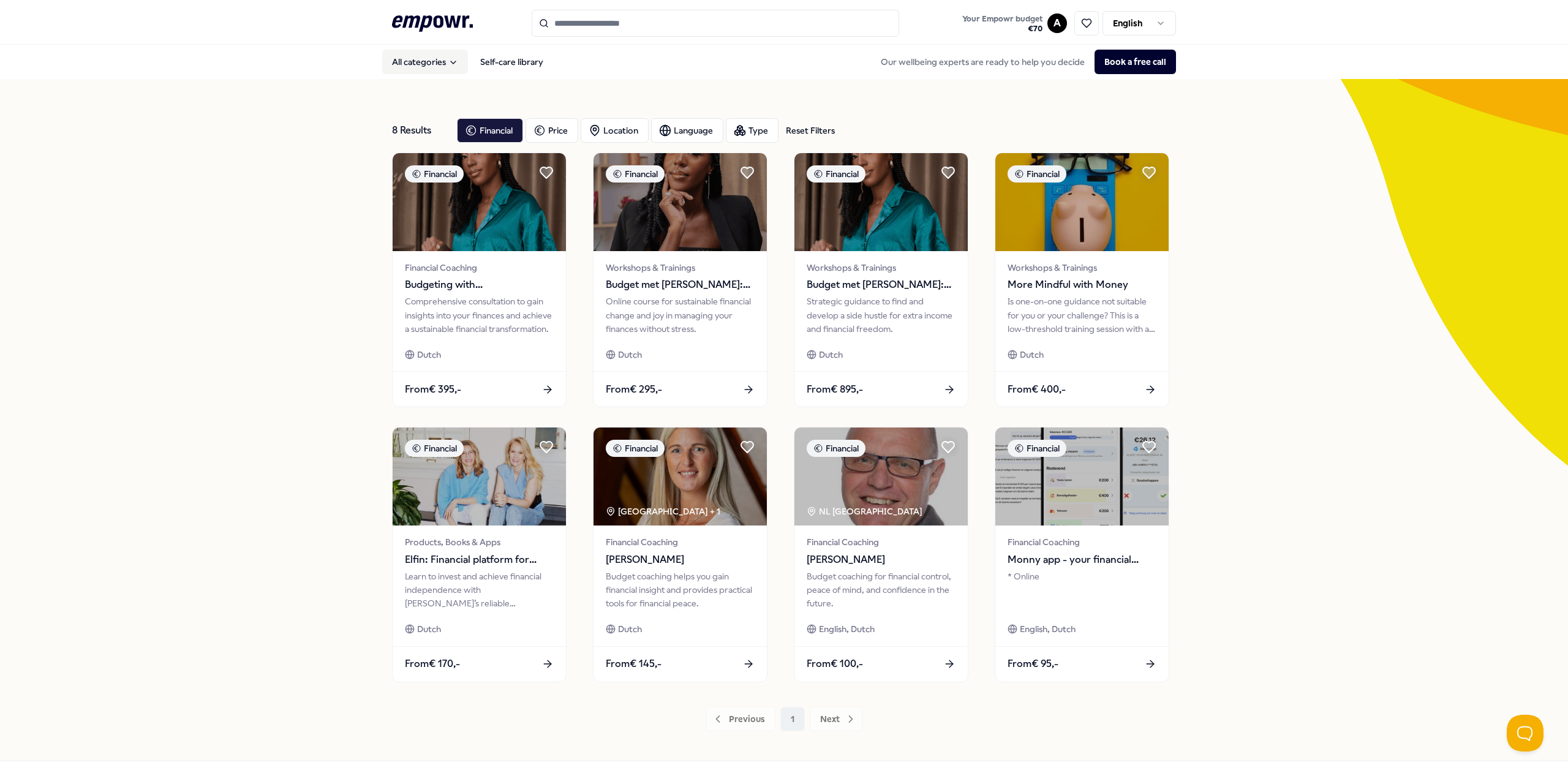
click at [433, 66] on button "All categories" at bounding box center [424, 62] width 86 height 25
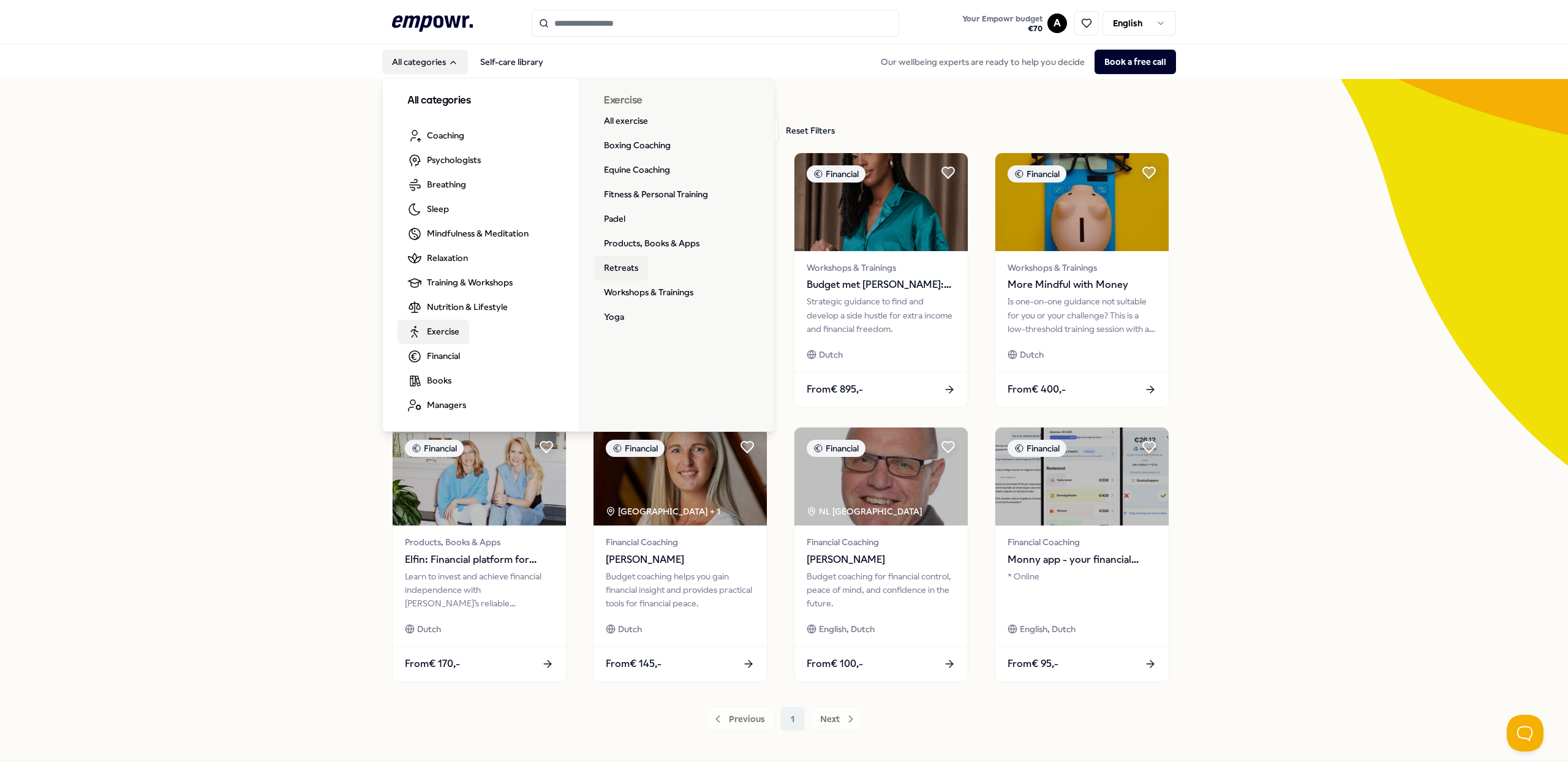
click at [631, 267] on link "Retreats" at bounding box center [620, 269] width 54 height 25
click at [443, 57] on button "All categories" at bounding box center [424, 62] width 86 height 25
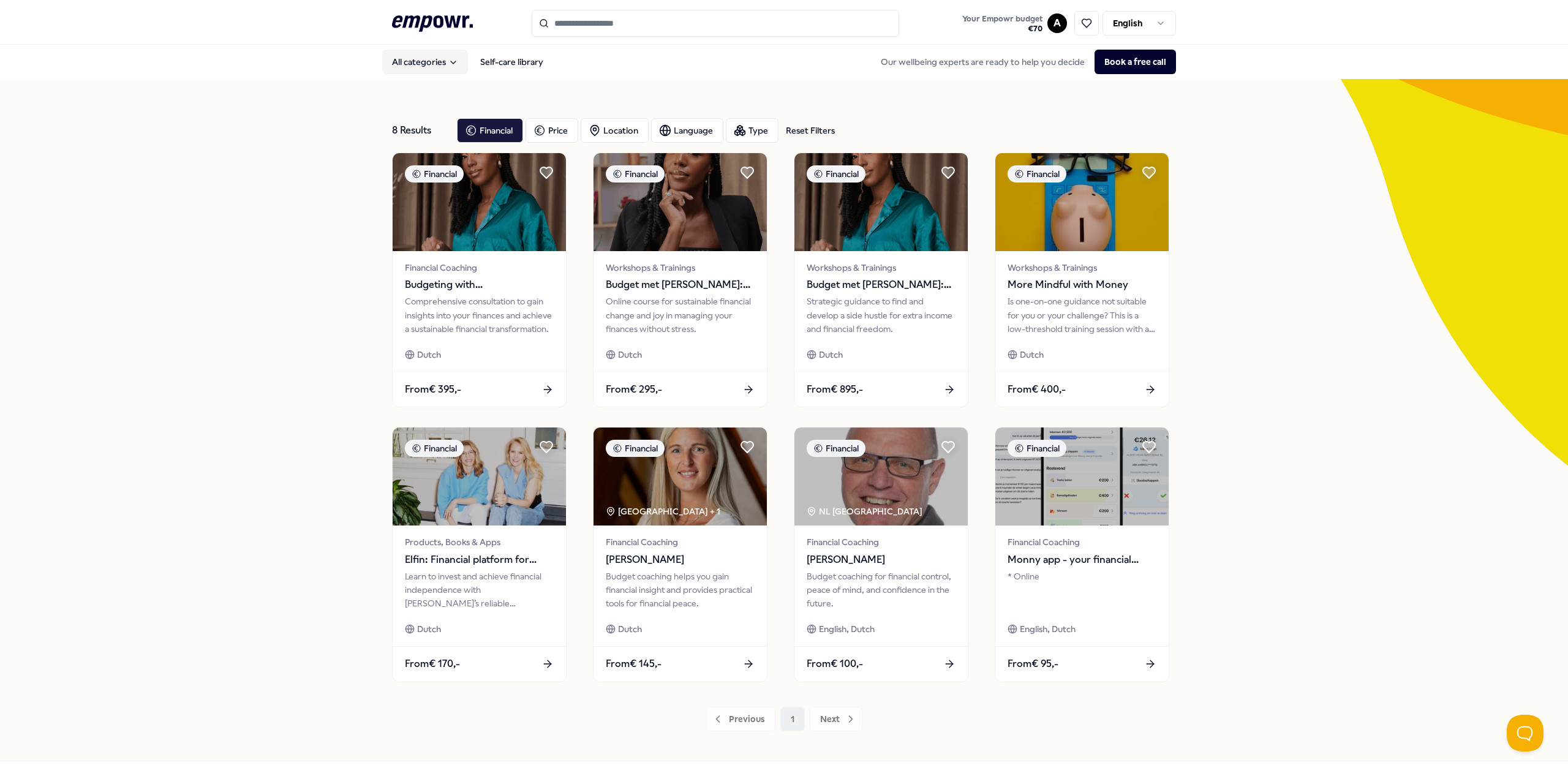
click at [443, 57] on button "All categories" at bounding box center [424, 62] width 86 height 25
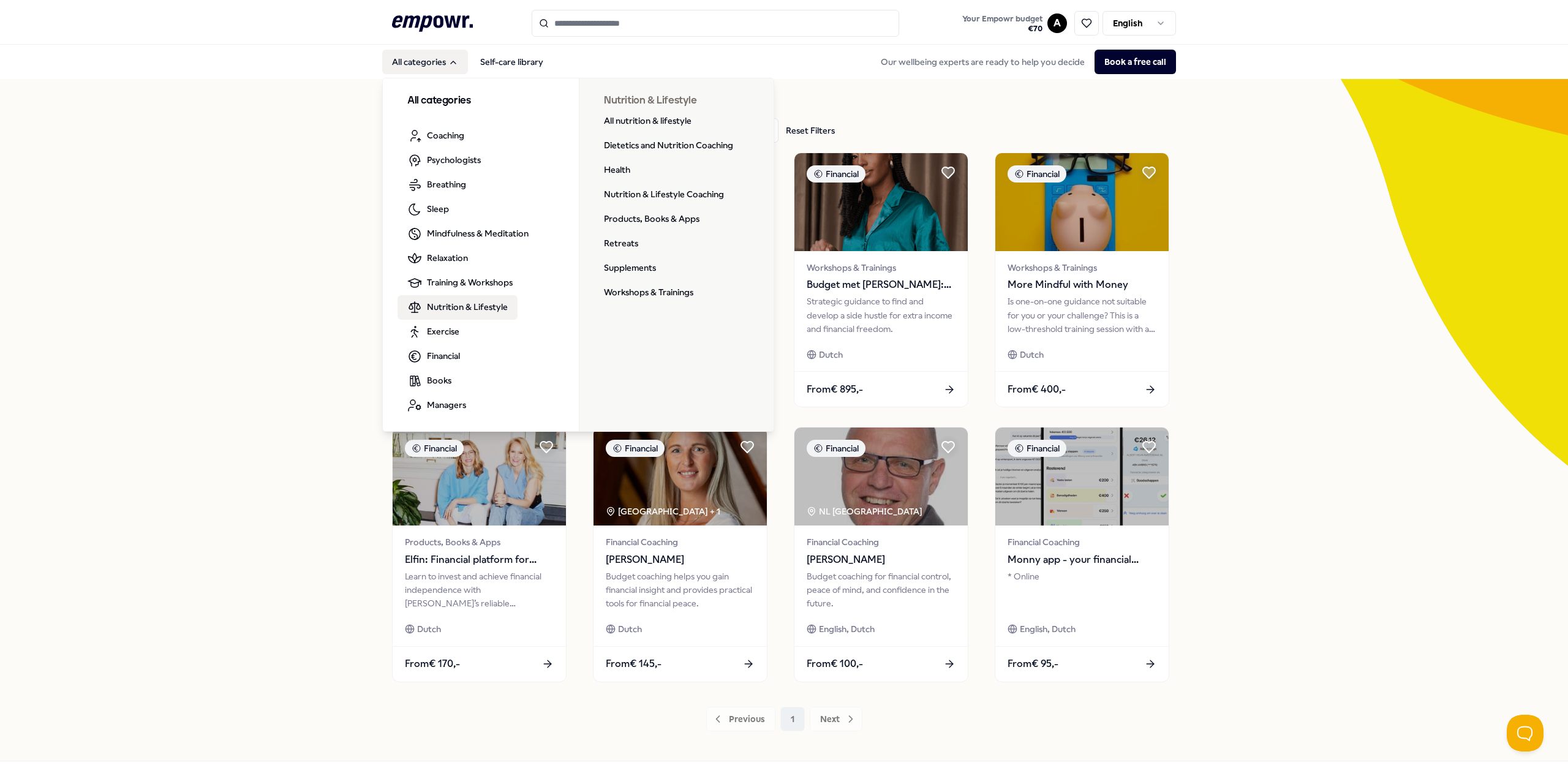
click at [451, 298] on link "Nutrition & Lifestyle" at bounding box center [457, 307] width 120 height 25
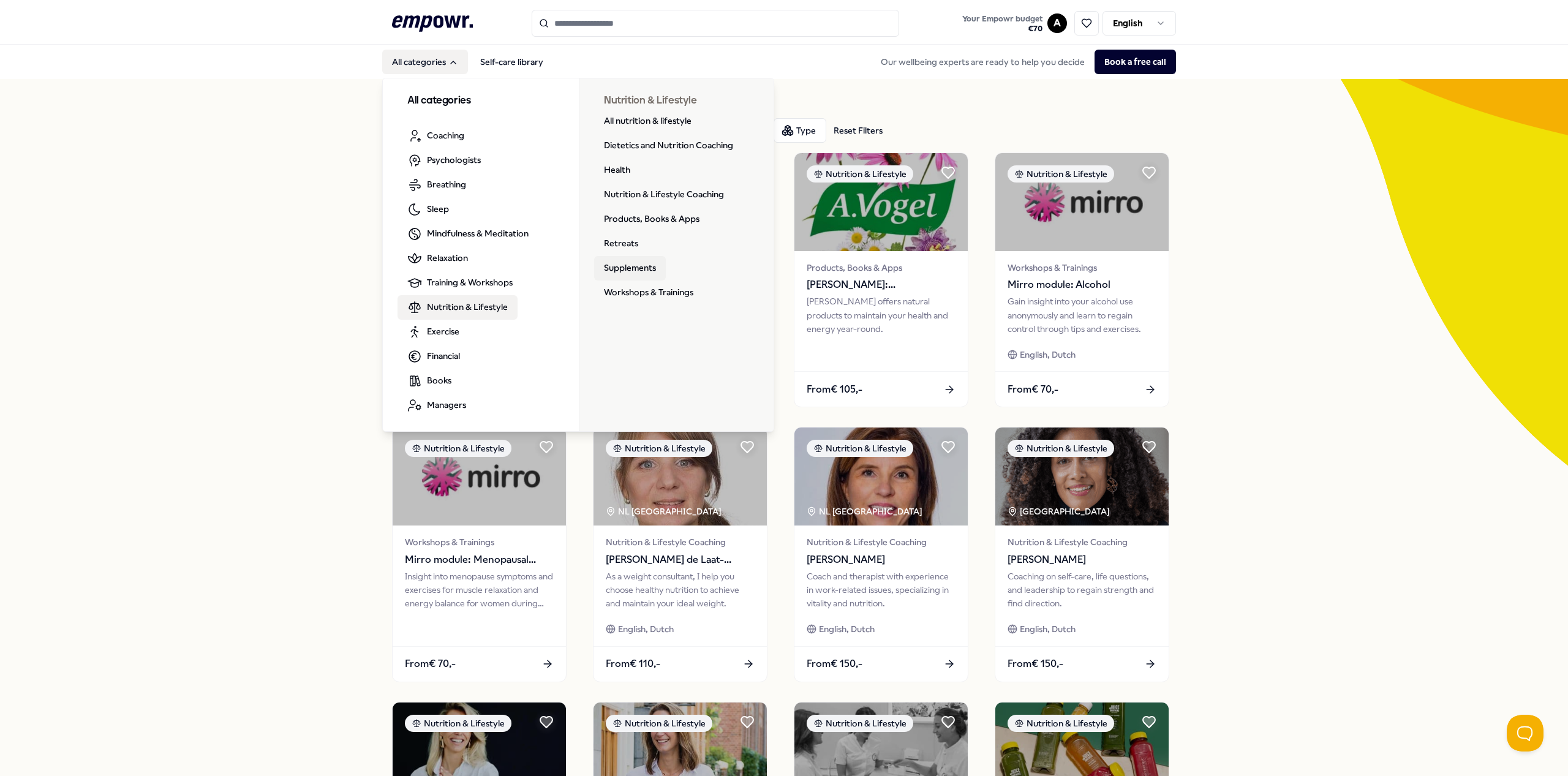
click at [603, 268] on link "Supplements" at bounding box center [630, 269] width 72 height 25
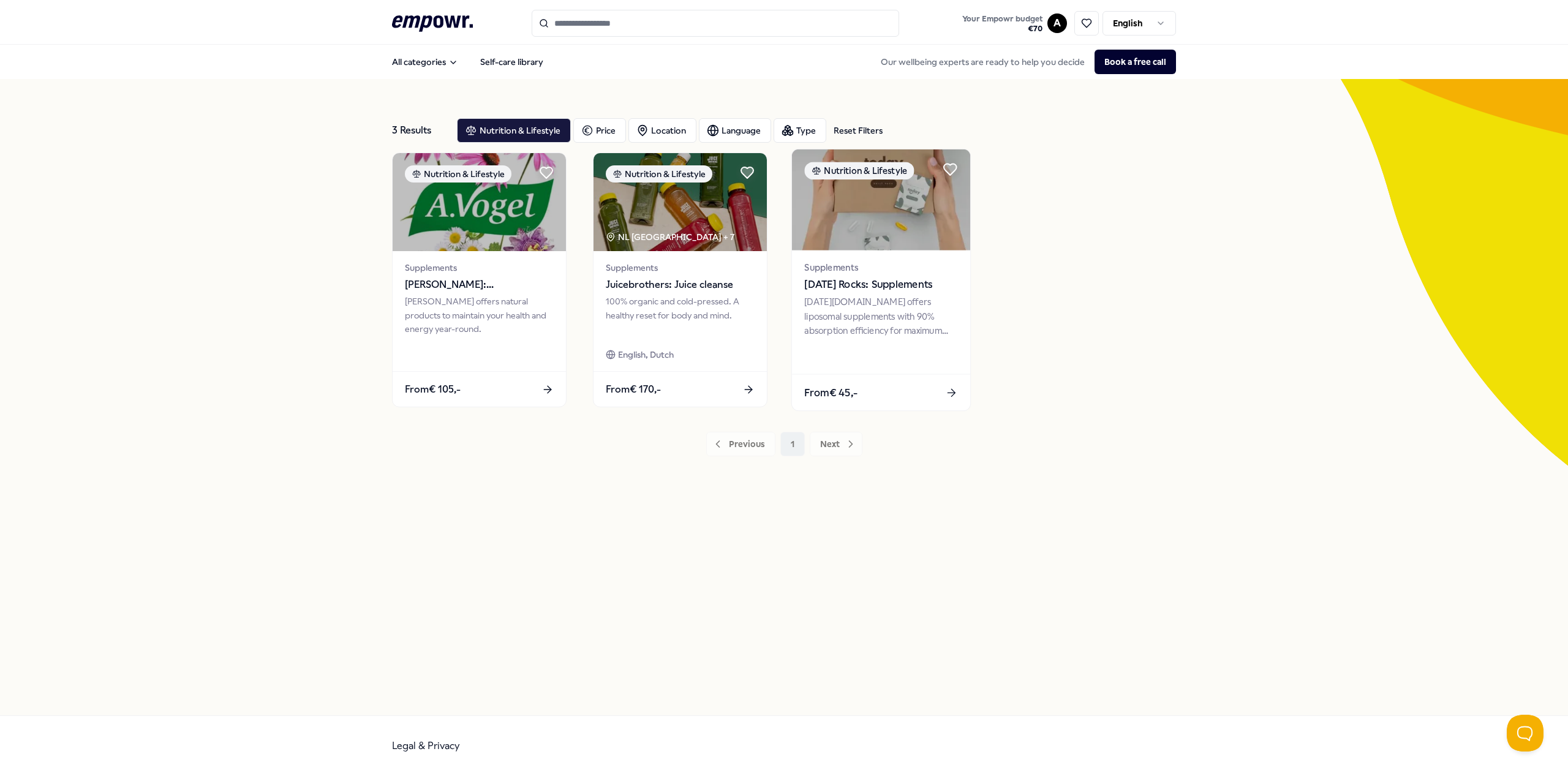
click at [855, 299] on div "Today.rocks offers liposomal supplements with 90% absorption efficiency for max…" at bounding box center [881, 316] width 153 height 42
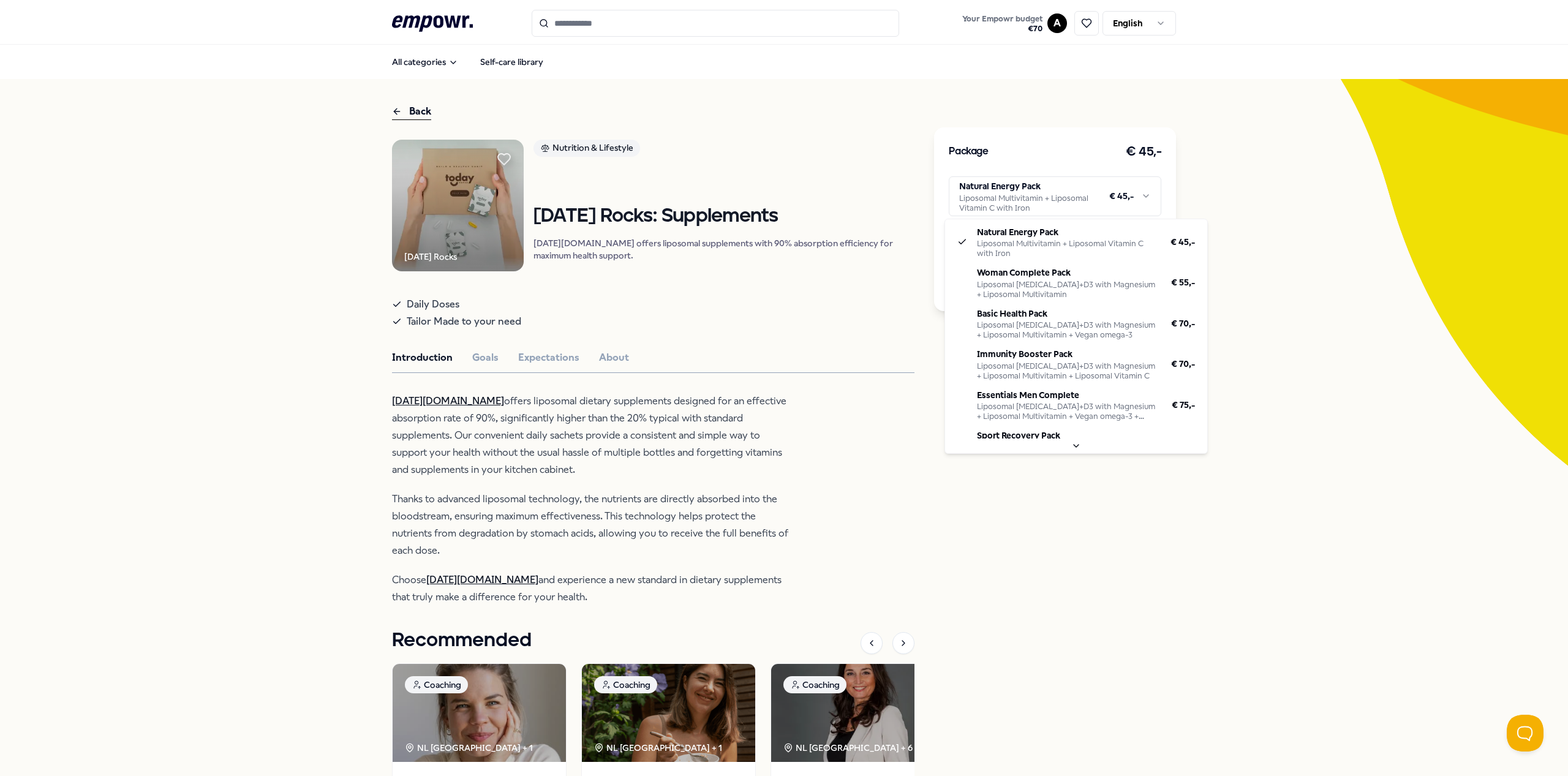
click at [1093, 190] on html ".empowr-logo_svg__cls-1{fill:#03032f} Your Empowr budget € 70 A English All cat…" at bounding box center [784, 388] width 1568 height 776
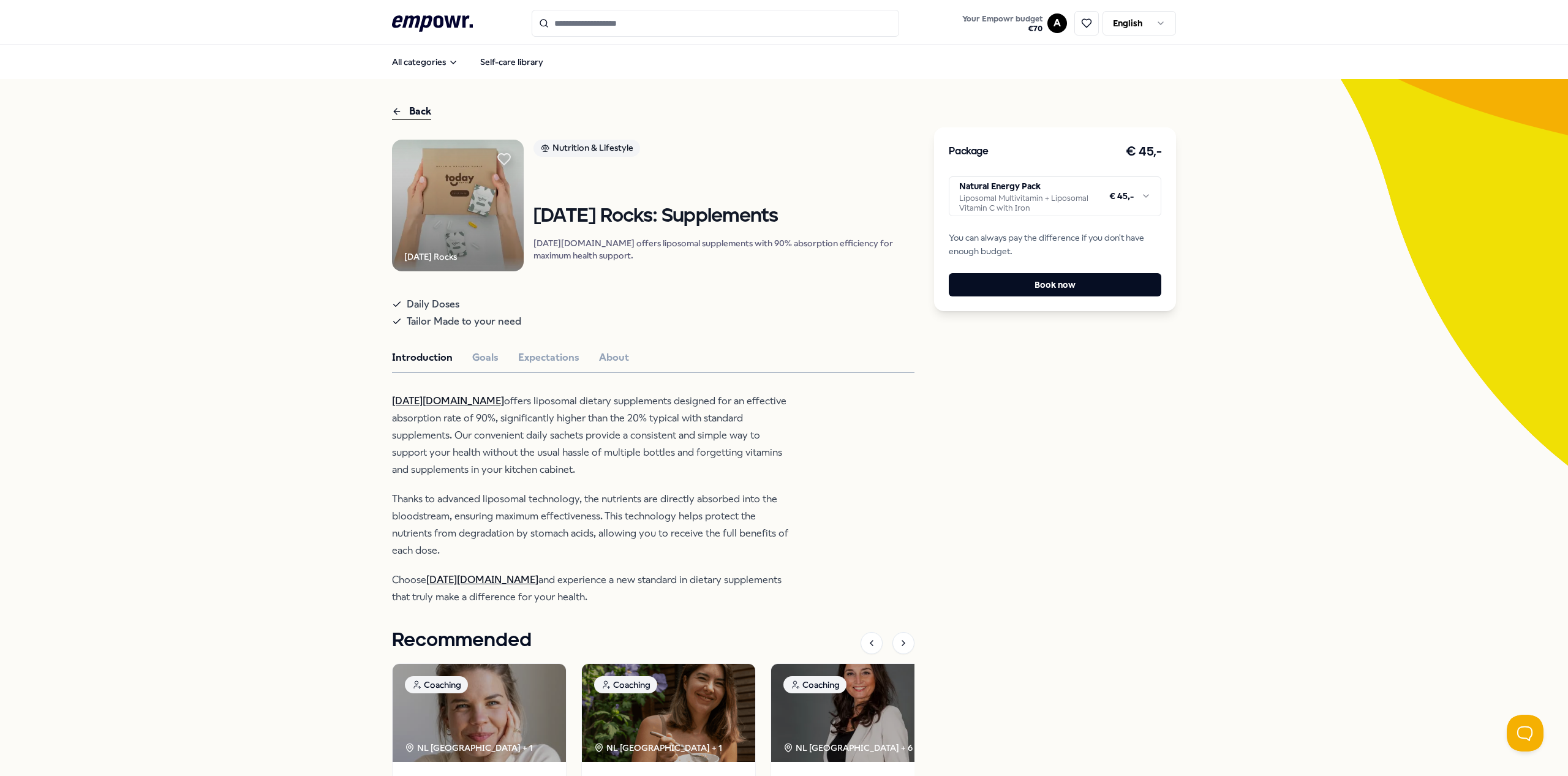
click at [1039, 201] on html ".empowr-logo_svg__cls-1{fill:#03032f} Your Empowr budget € 70 A English All cat…" at bounding box center [784, 388] width 1568 height 776
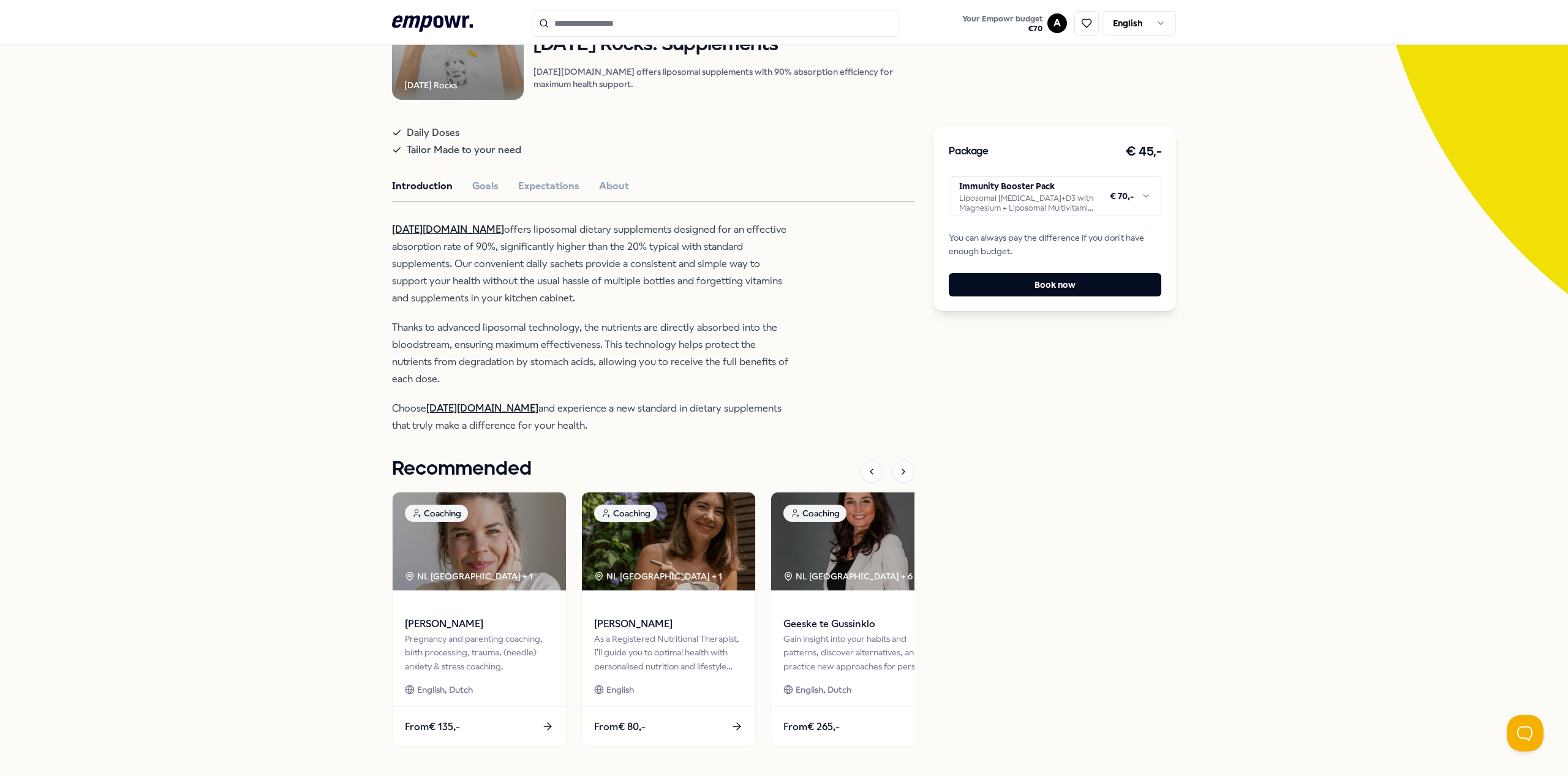
scroll to position [7, 0]
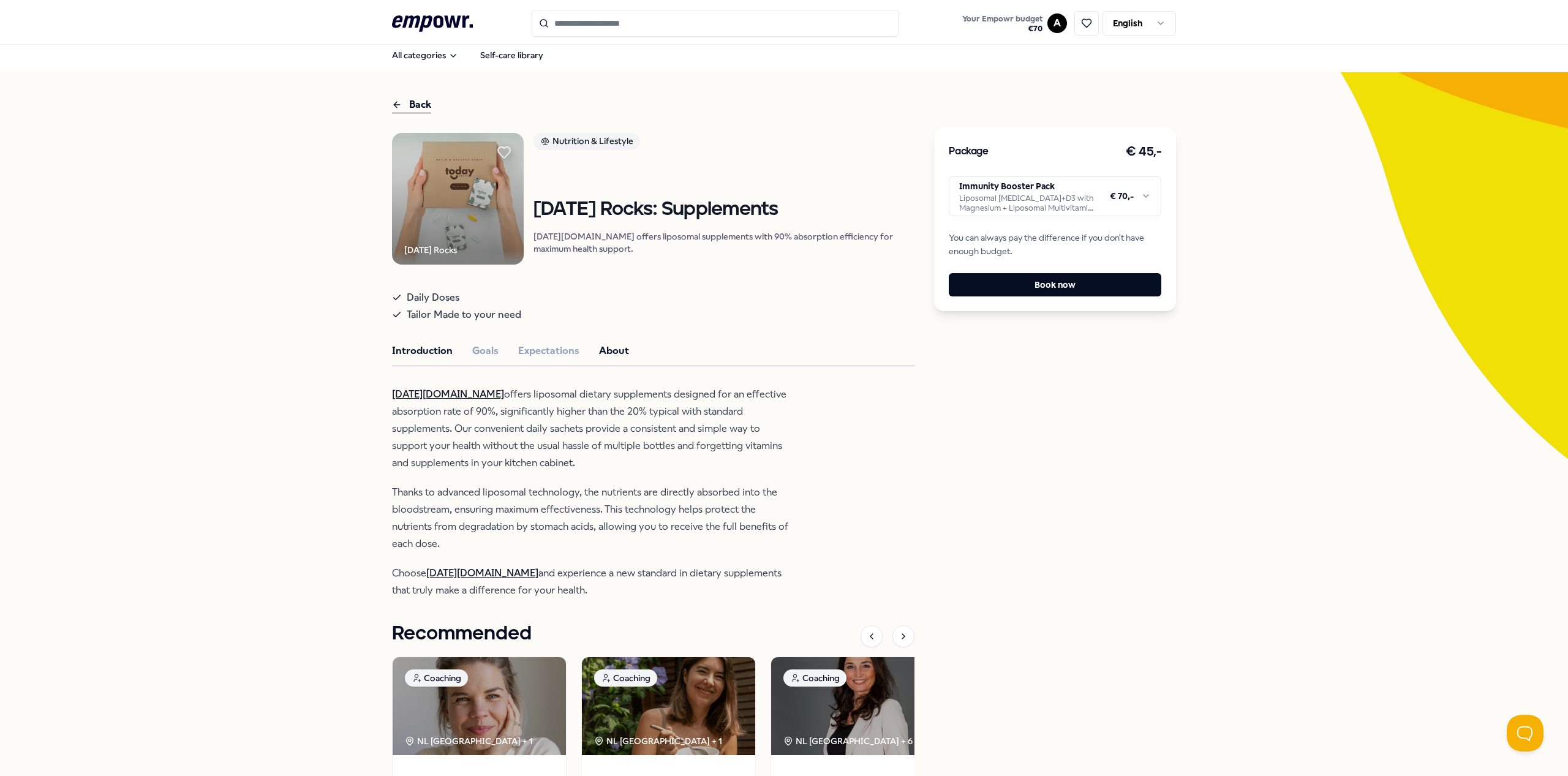
click at [609, 359] on button "About" at bounding box center [614, 351] width 30 height 16
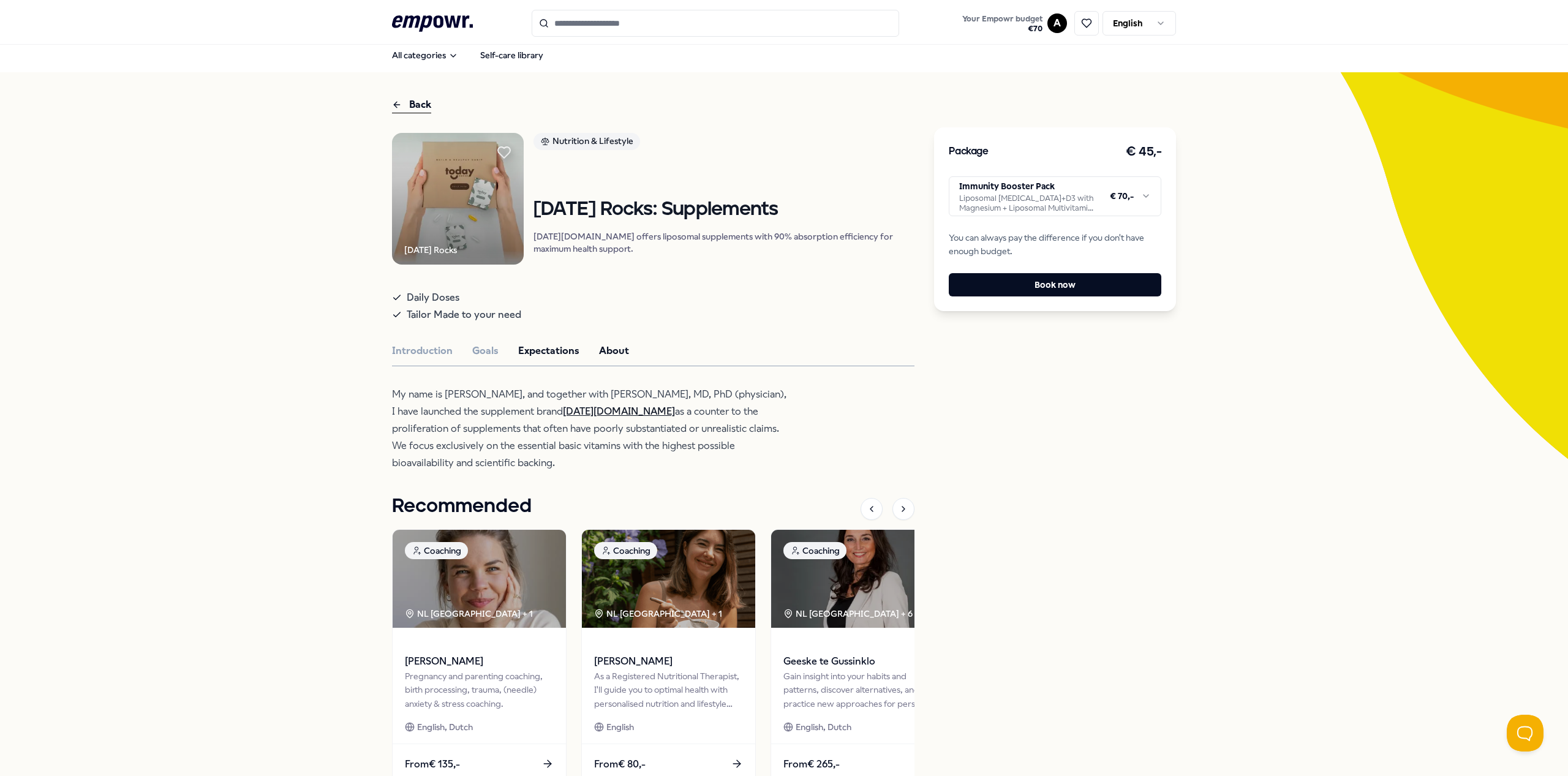
click at [526, 359] on button "Expectations" at bounding box center [549, 351] width 61 height 16
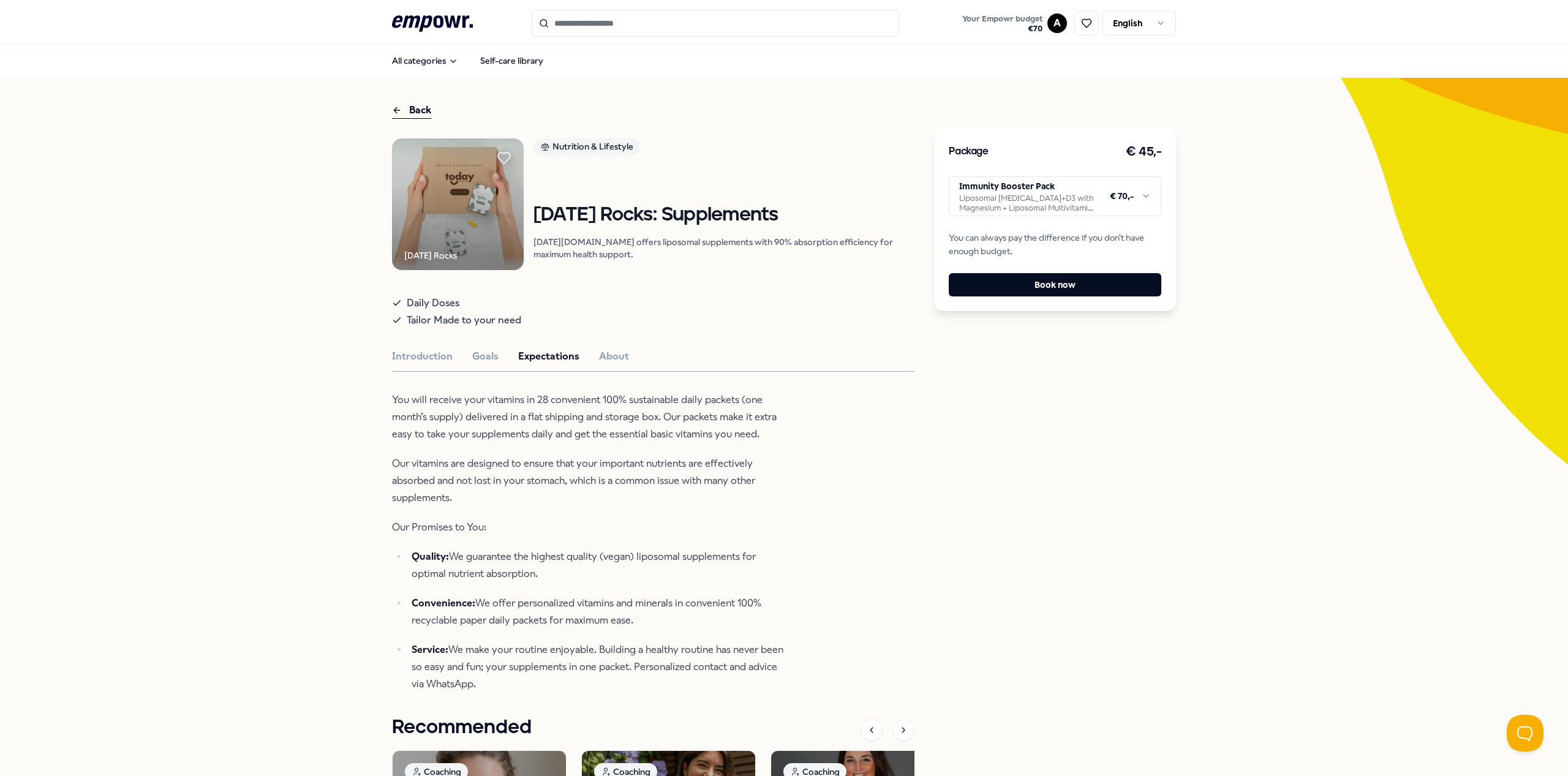
scroll to position [0, 0]
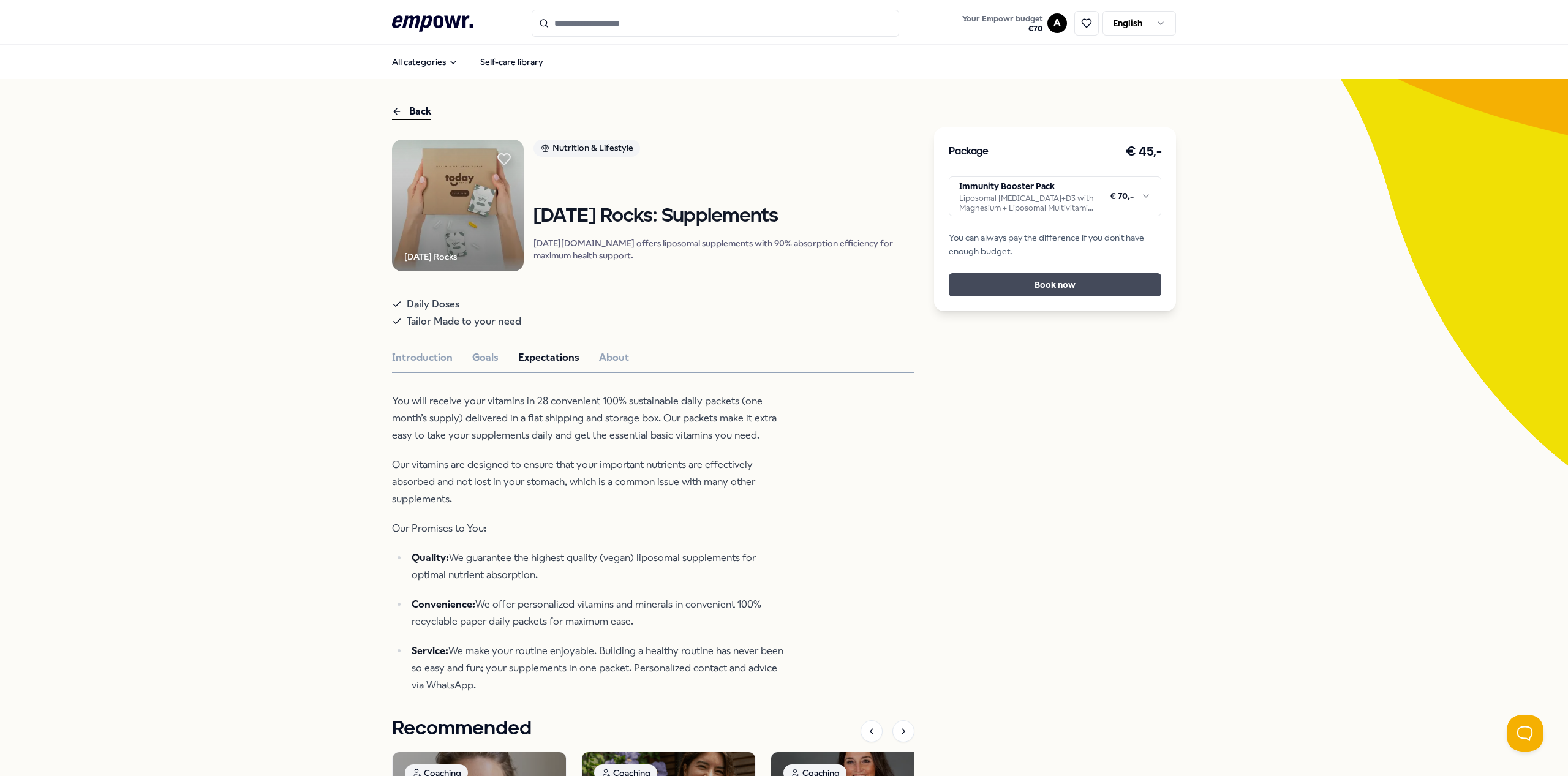
click at [1012, 282] on button "Book now" at bounding box center [1055, 285] width 212 height 24
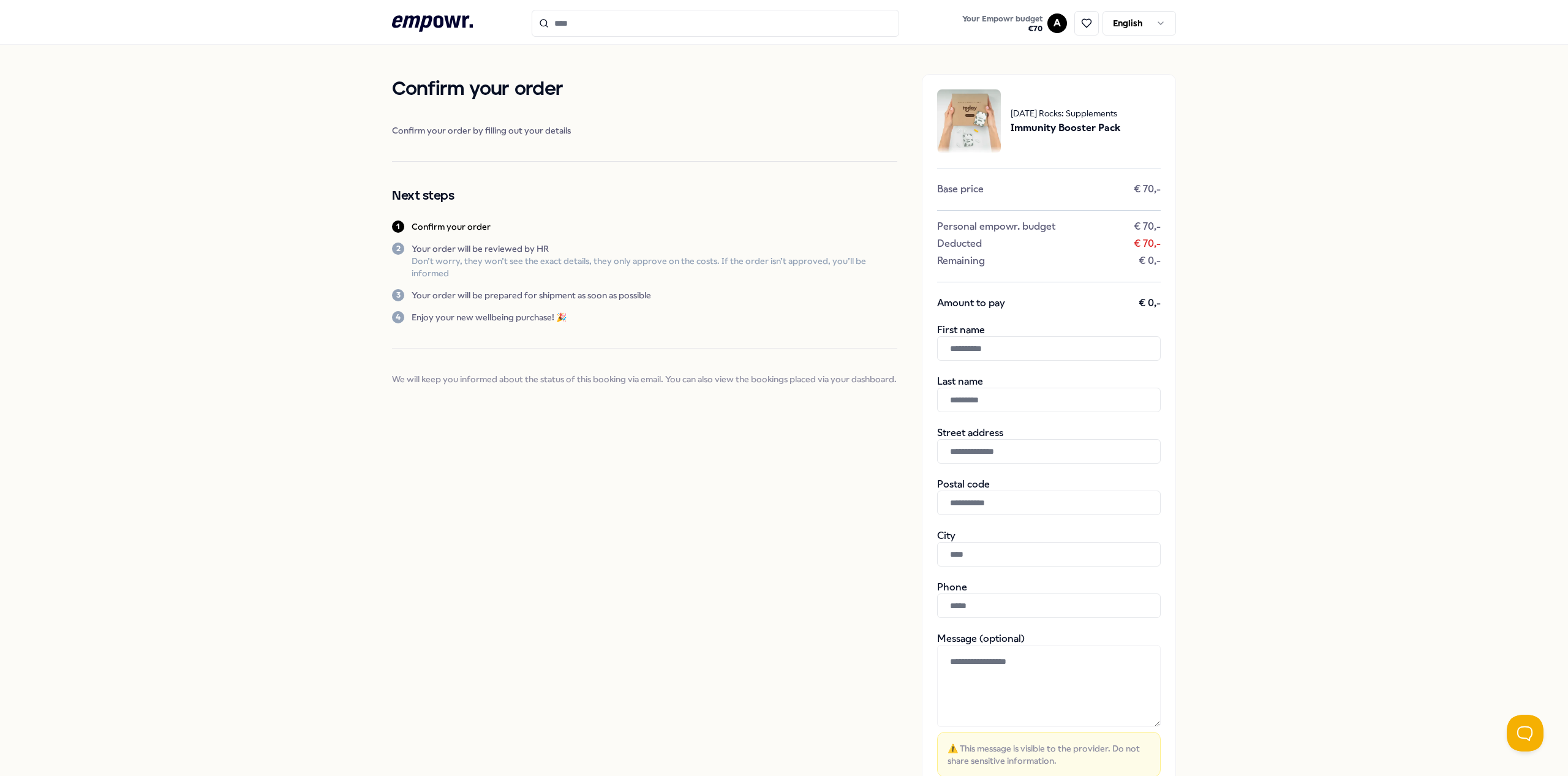
click at [1032, 345] on input "text" at bounding box center [1048, 349] width 223 height 25
type input "****"
type input "*******"
type input "**********"
type input "******"
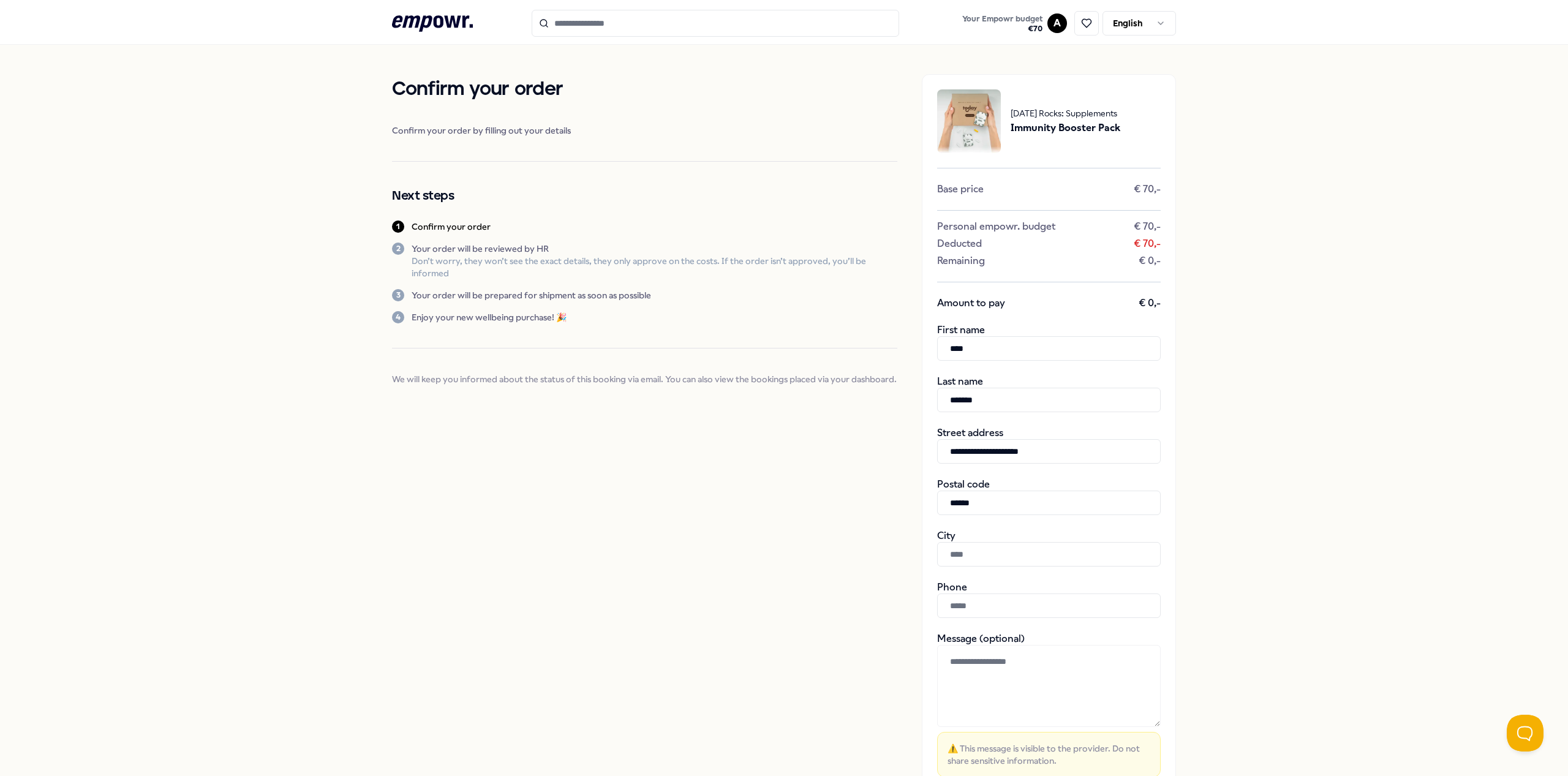
type input "*******"
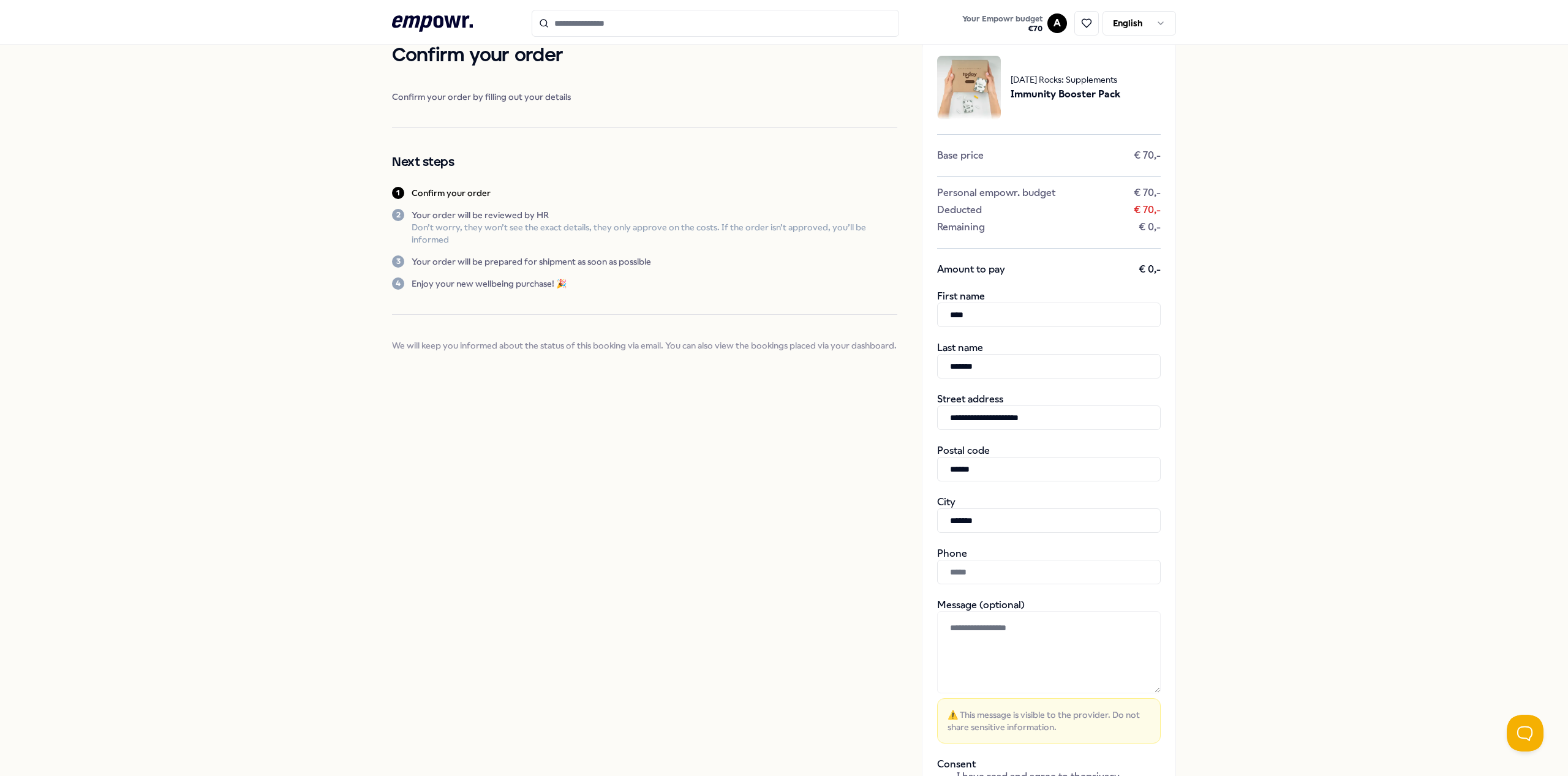
scroll to position [61, 0]
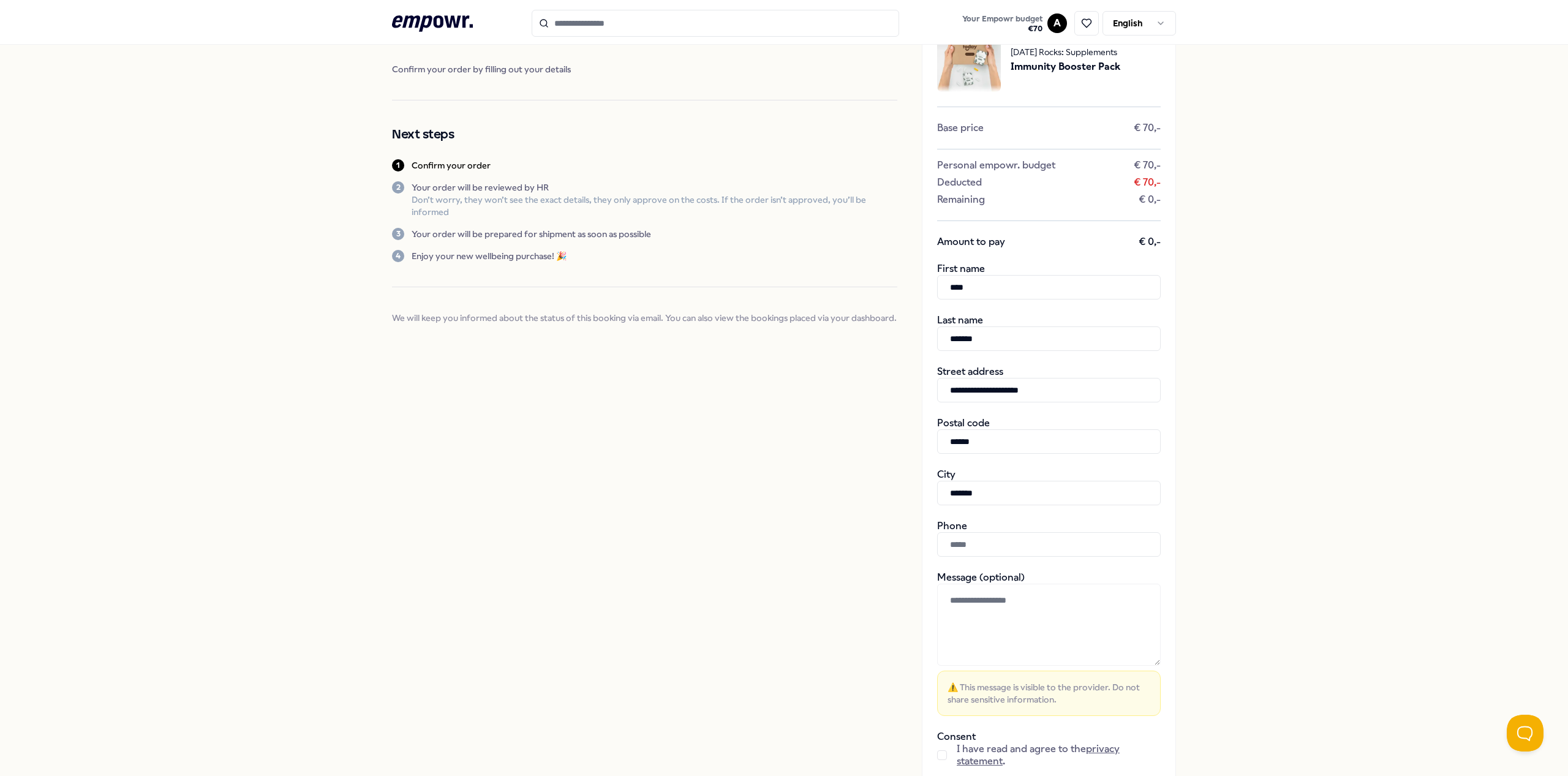
click at [1101, 542] on input "text" at bounding box center [1048, 545] width 223 height 25
click at [944, 545] on input "*********" at bounding box center [1048, 545] width 223 height 25
type input "**********"
click at [1378, 579] on div "**********" at bounding box center [784, 417] width 1568 height 868
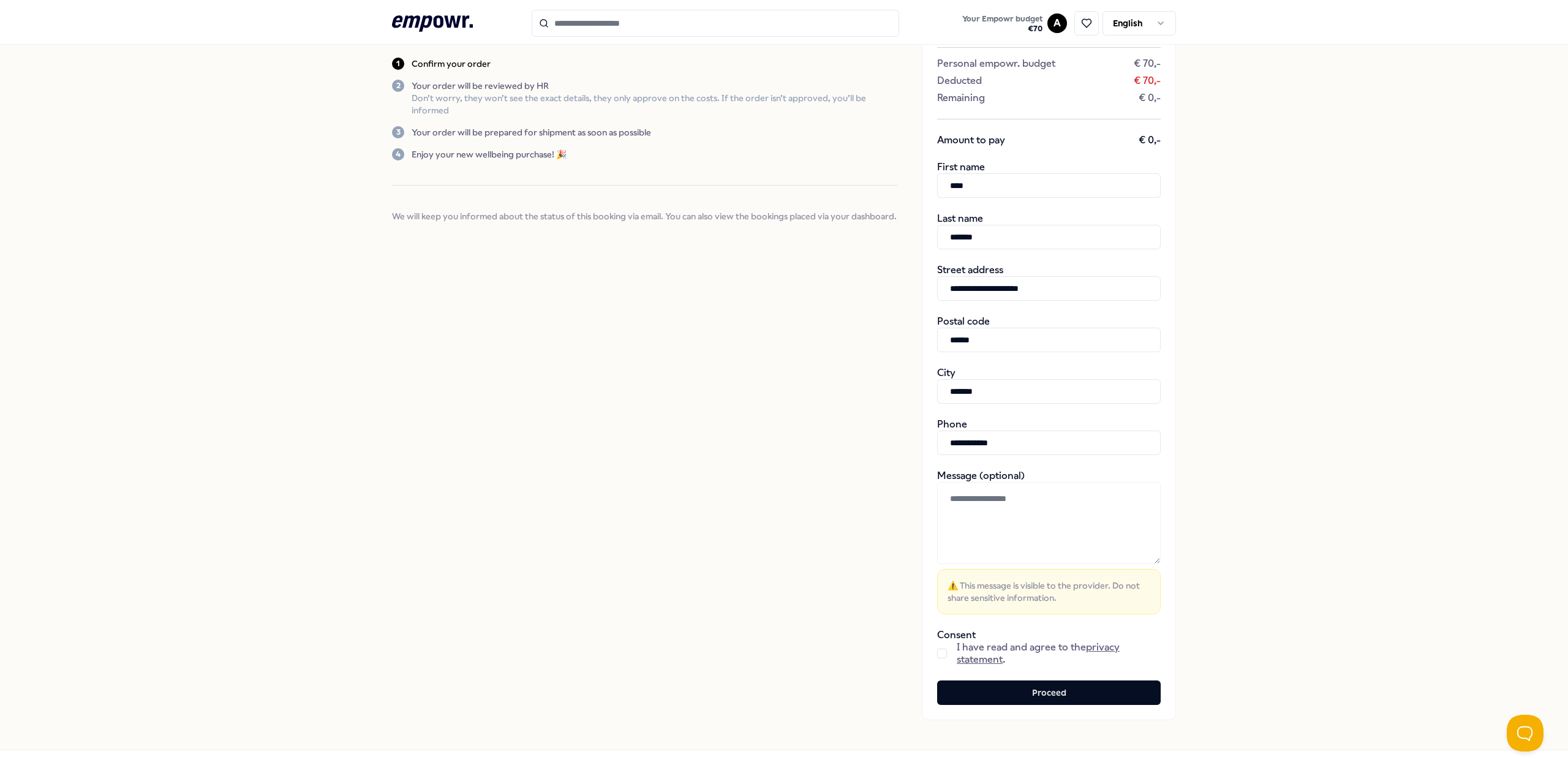
scroll to position [184, 0]
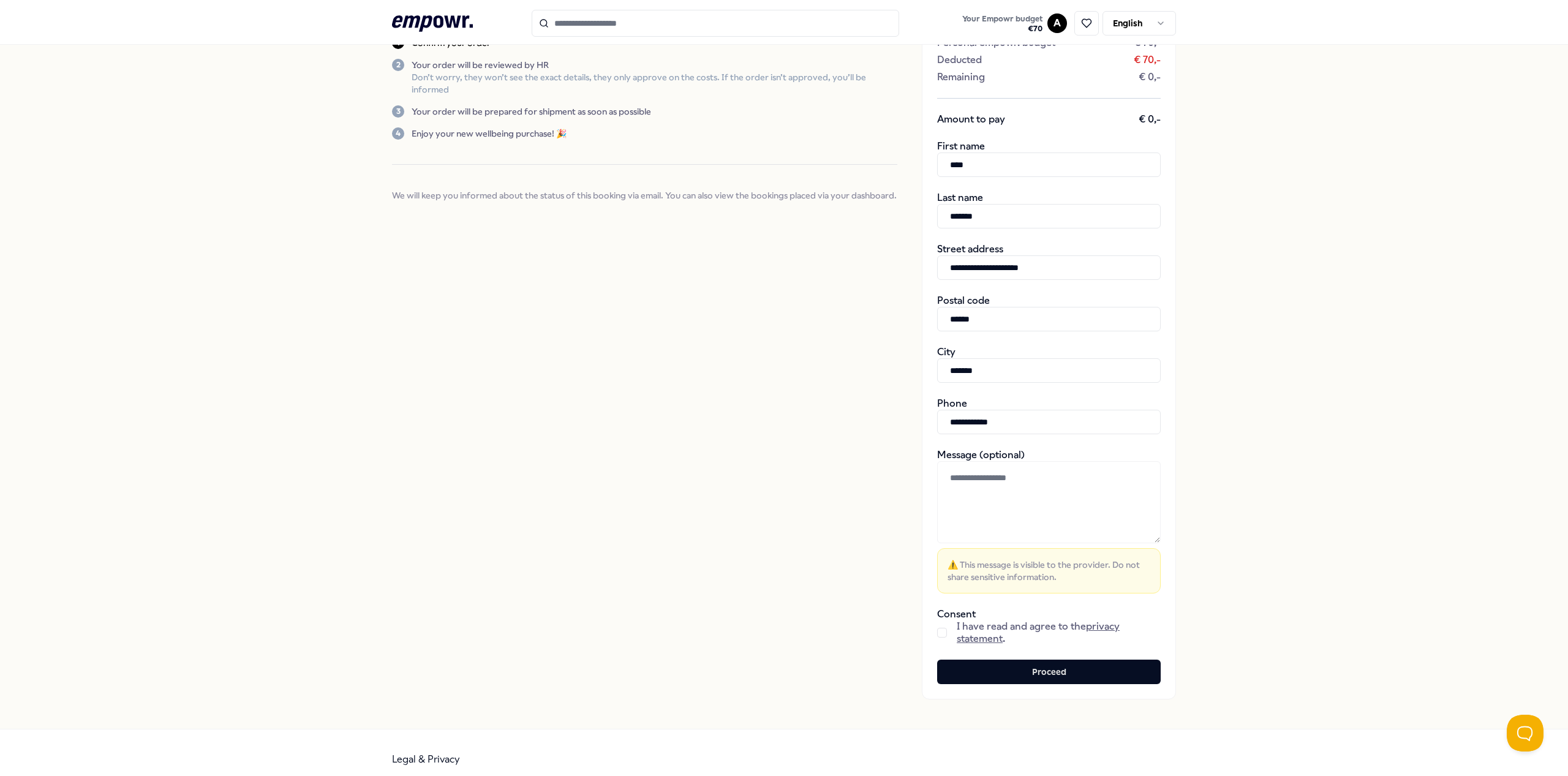
click at [932, 633] on div "**********" at bounding box center [1049, 295] width 255 height 809
click at [937, 636] on button "button" at bounding box center [942, 633] width 9 height 9
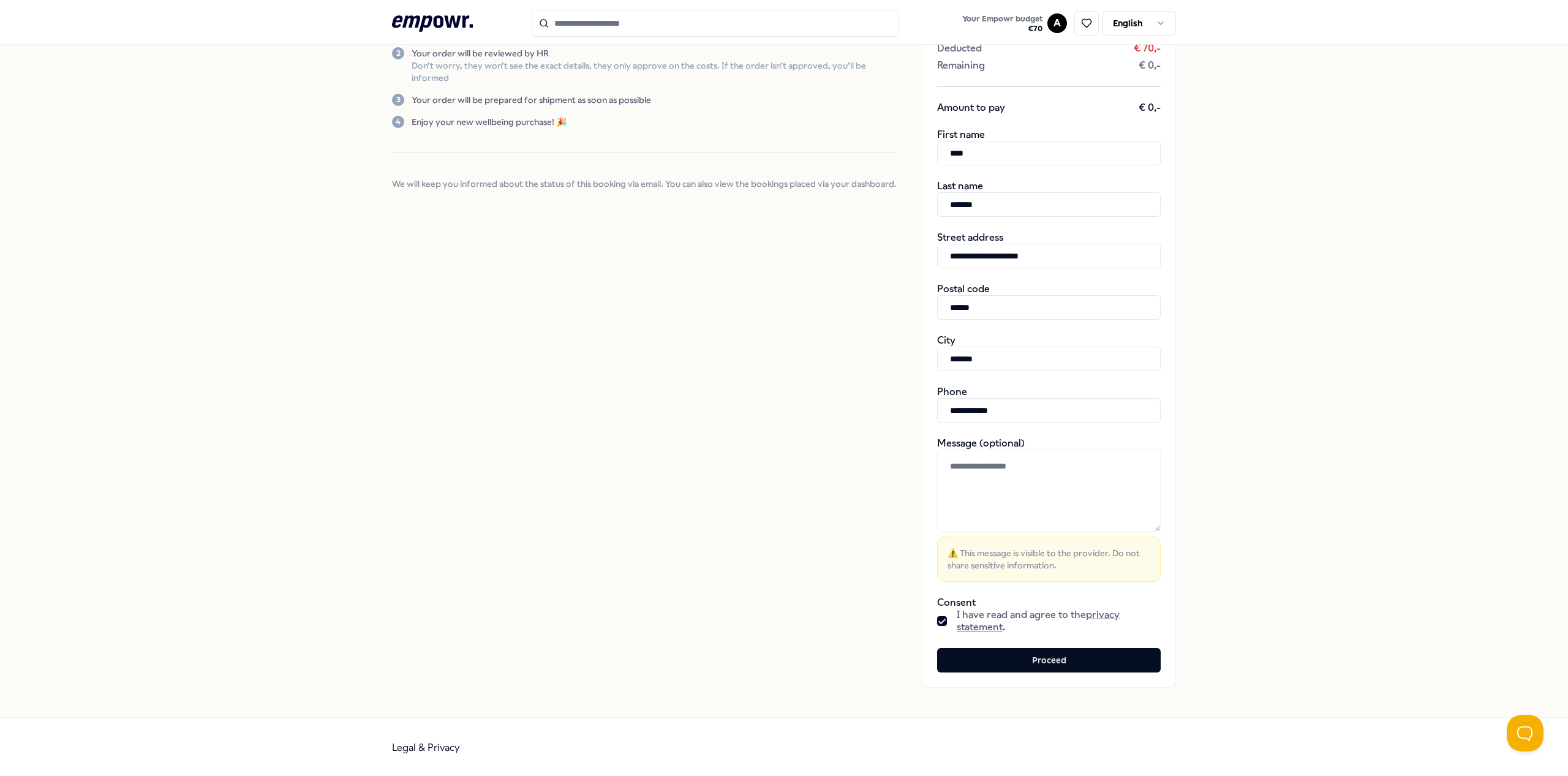
scroll to position [197, 0]
click at [1085, 665] on button "Proceed" at bounding box center [1048, 659] width 223 height 25
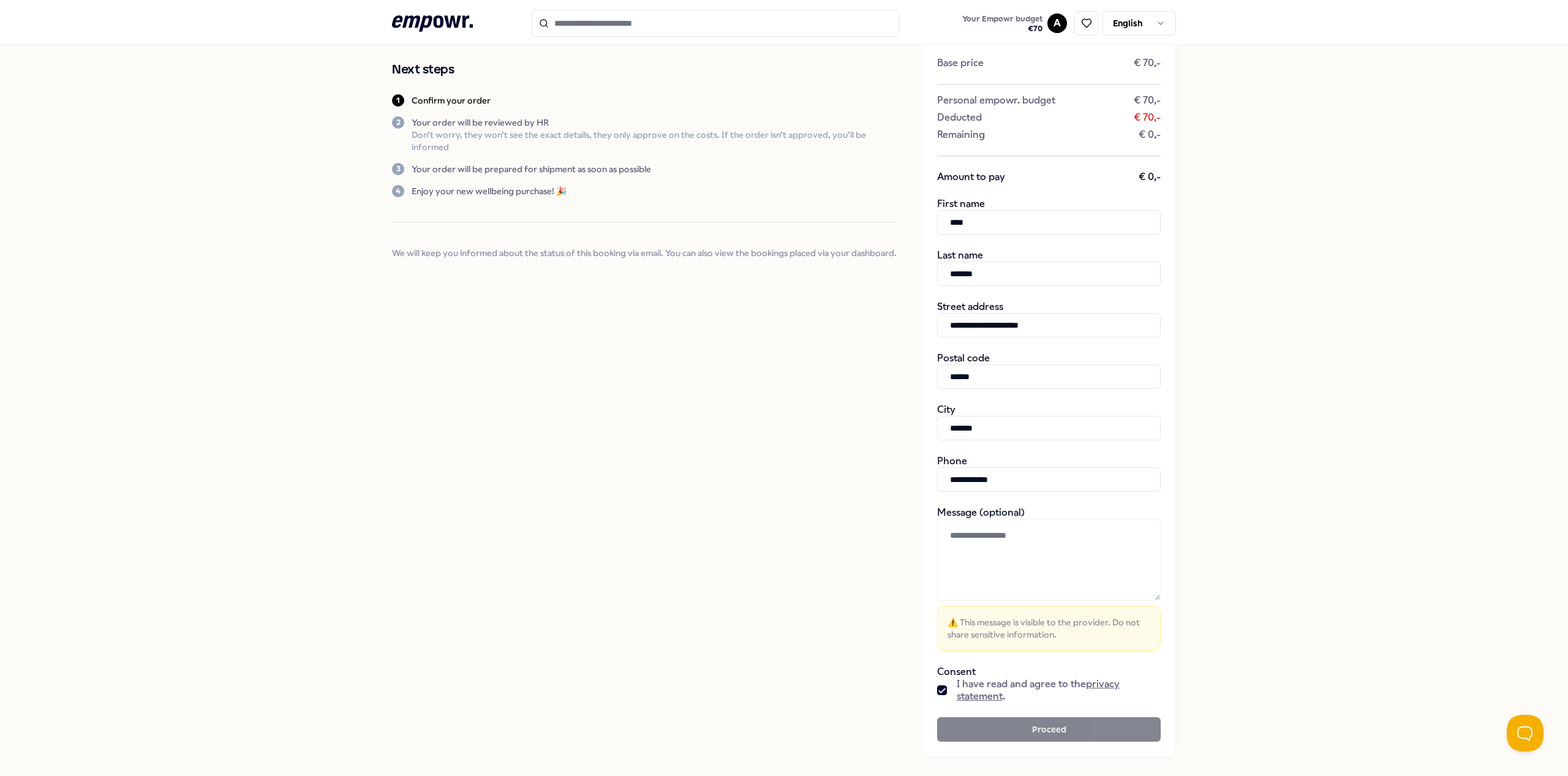
scroll to position [13, 0]
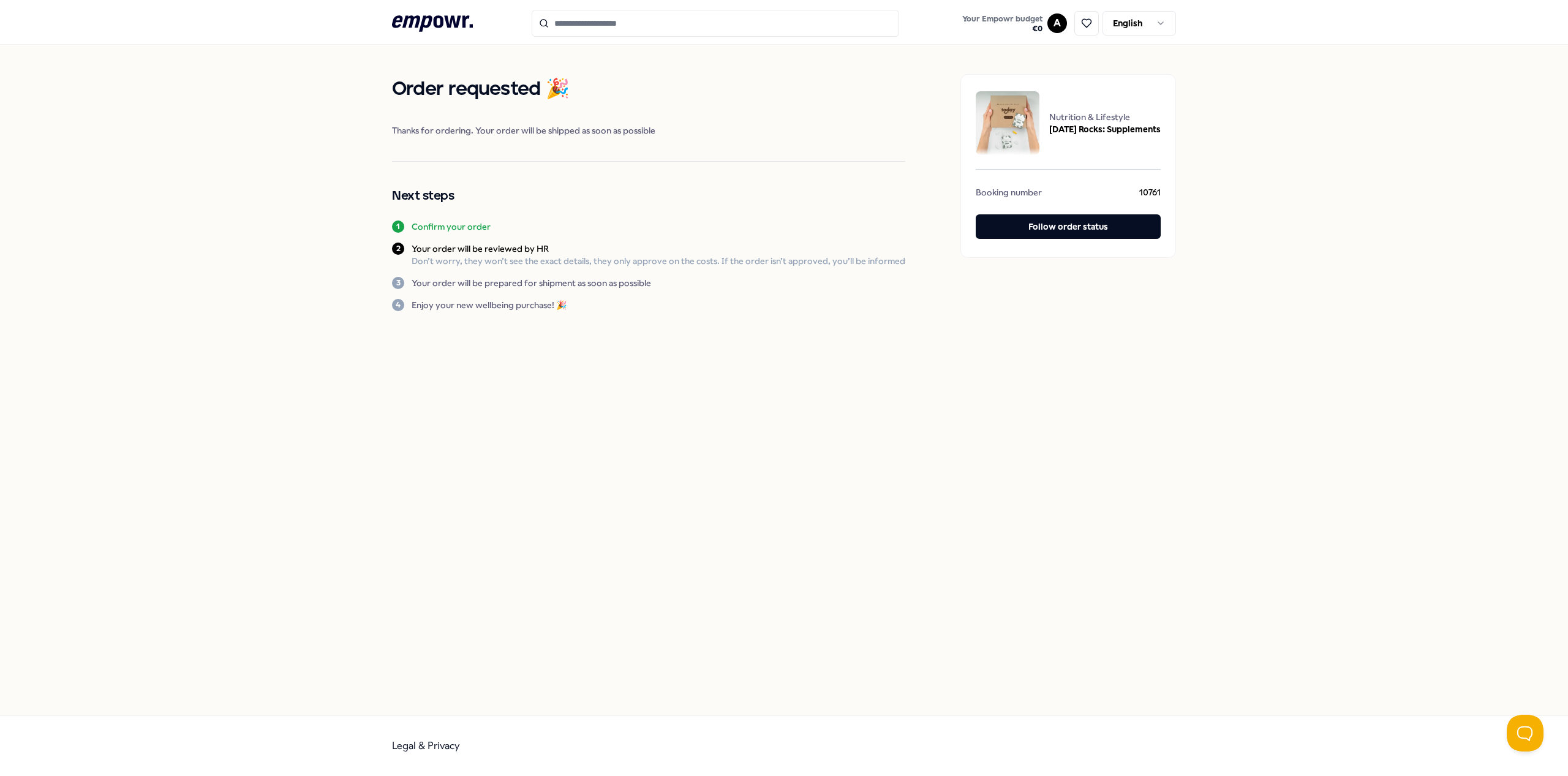
click at [1056, 20] on html ".empowr-logo_svg__cls-1{fill:#03032f} Your Empowr budget € 0 A English Order re…" at bounding box center [784, 388] width 1568 height 776
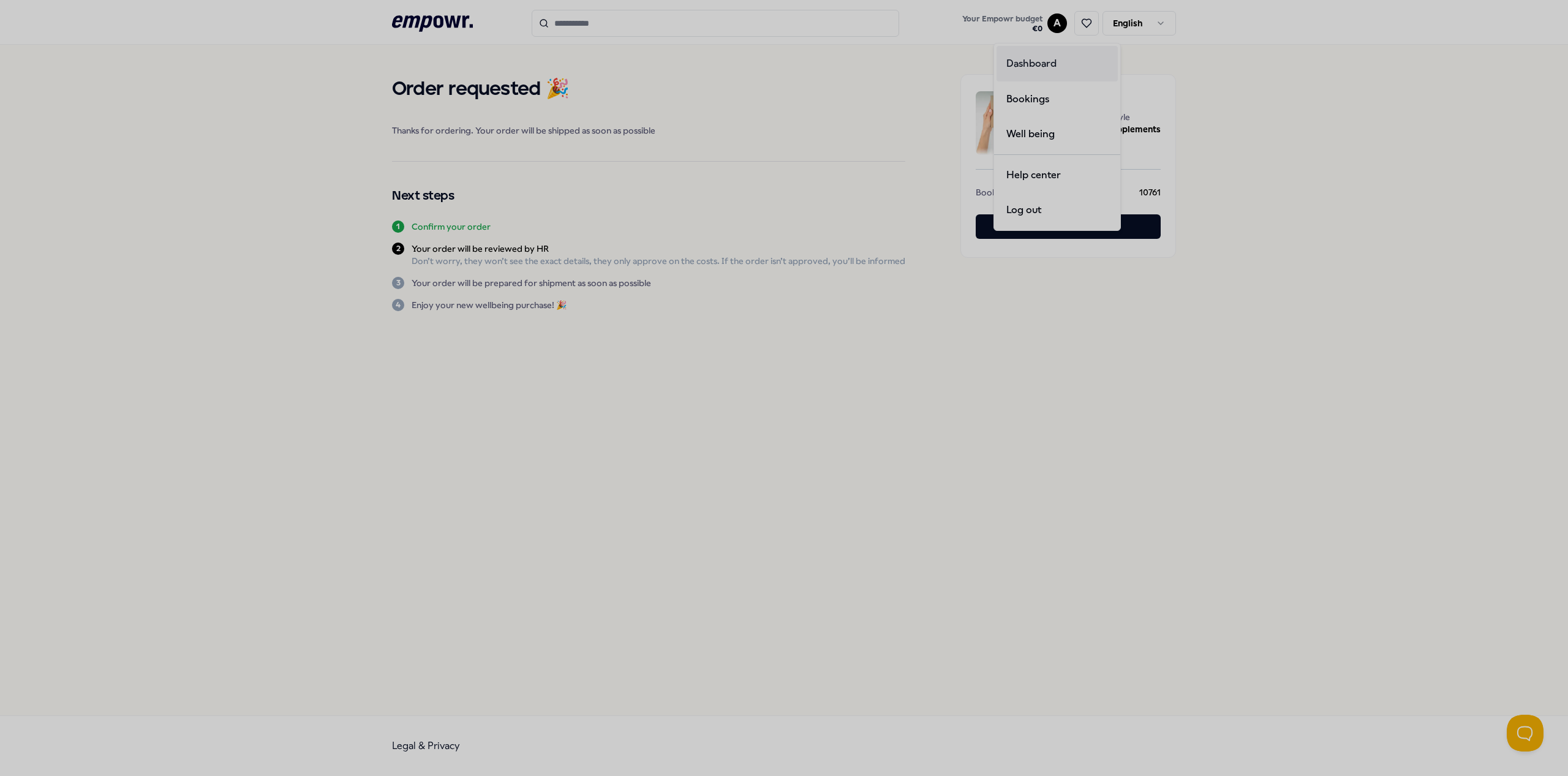
click at [1052, 71] on div "Dashboard" at bounding box center [1057, 64] width 122 height 36
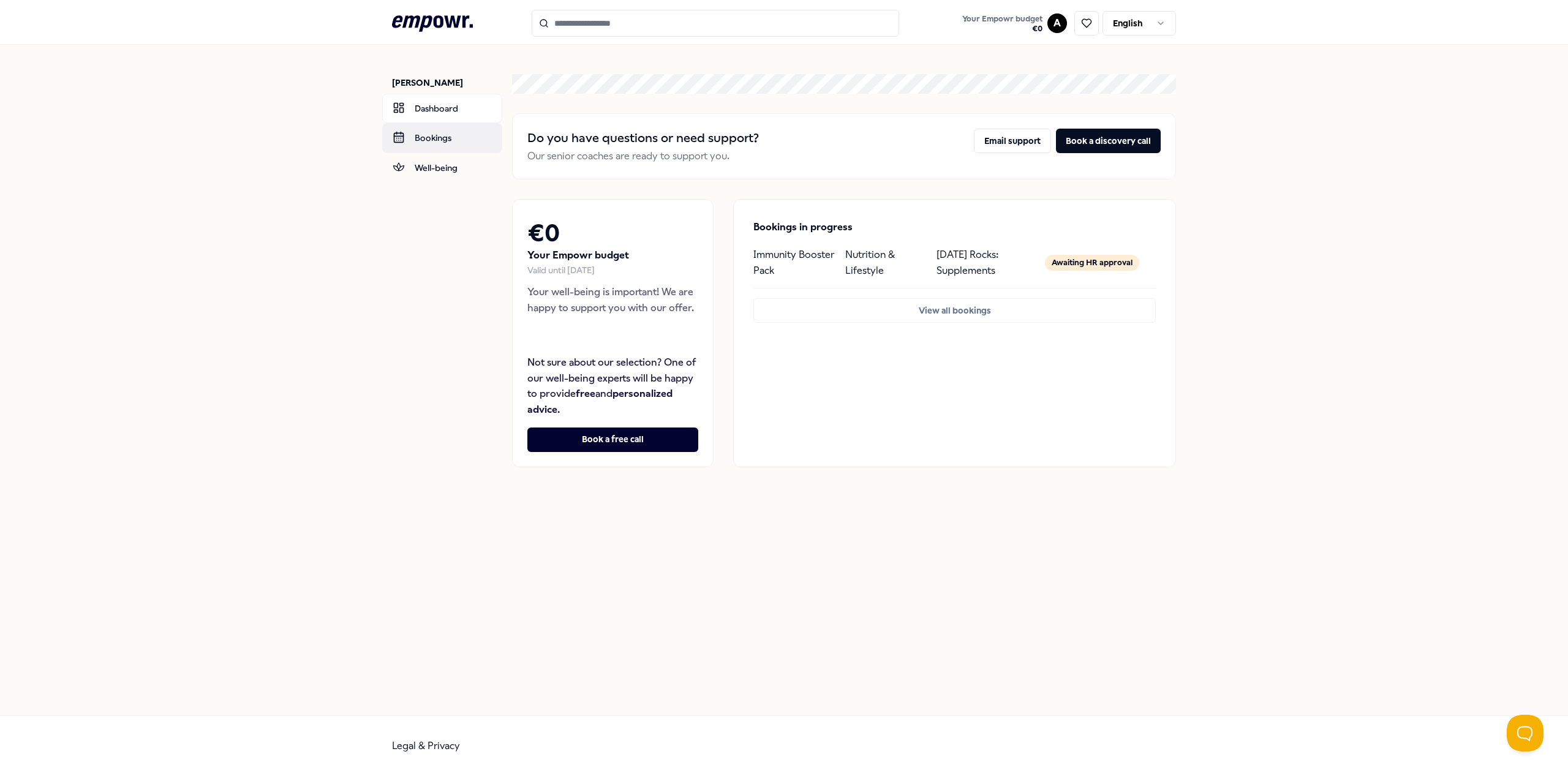
click at [454, 129] on link "Bookings" at bounding box center [441, 138] width 120 height 29
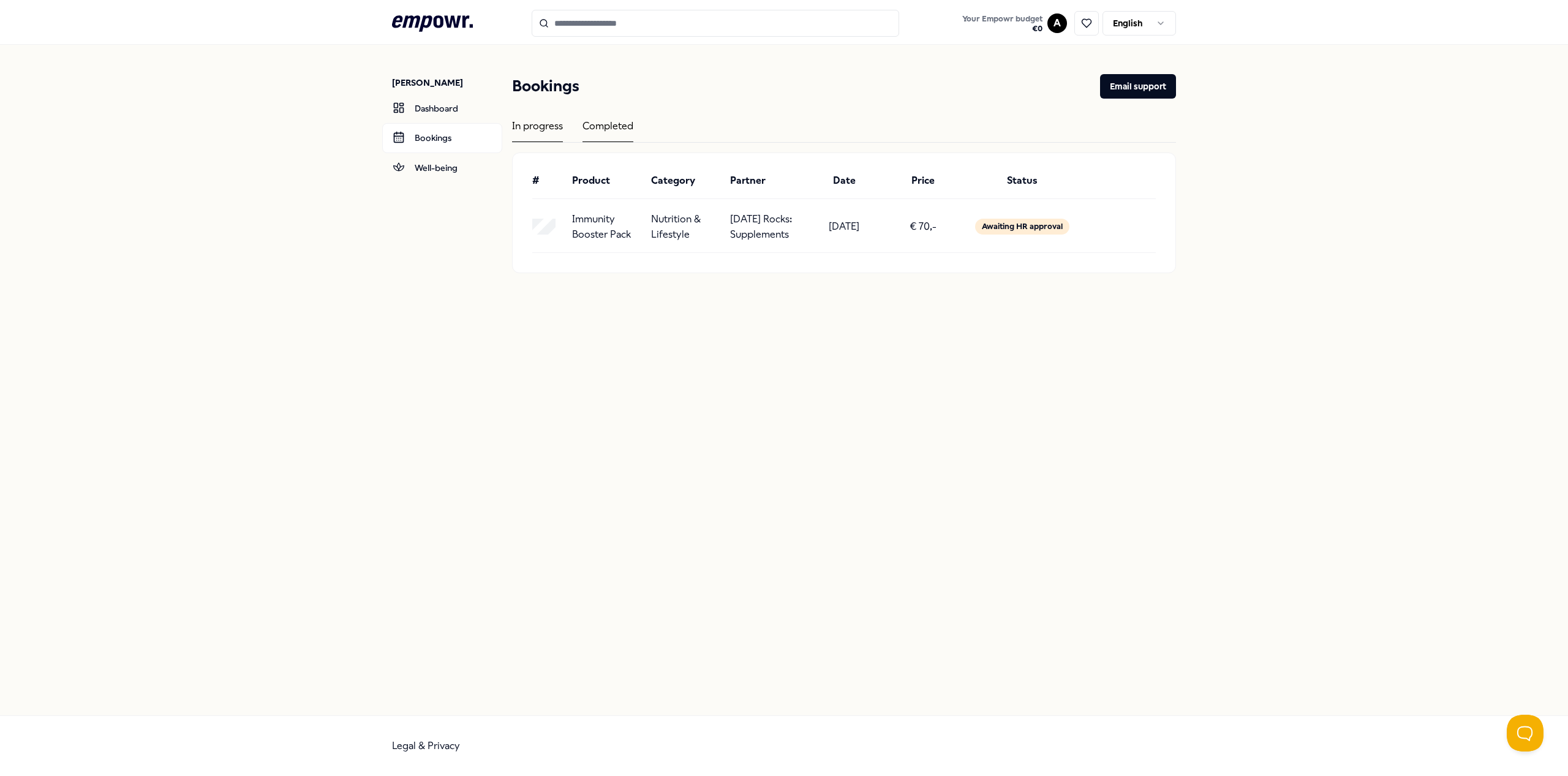
click at [629, 129] on div "Completed" at bounding box center [608, 129] width 51 height 24
